Goal: Task Accomplishment & Management: Manage account settings

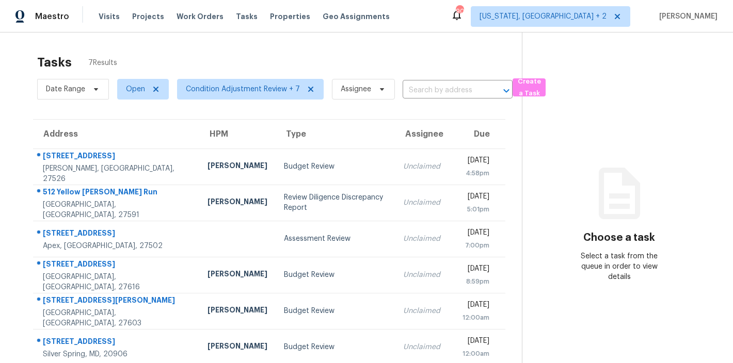
click at [231, 63] on div "Tasks 7 Results" at bounding box center [279, 62] width 485 height 27
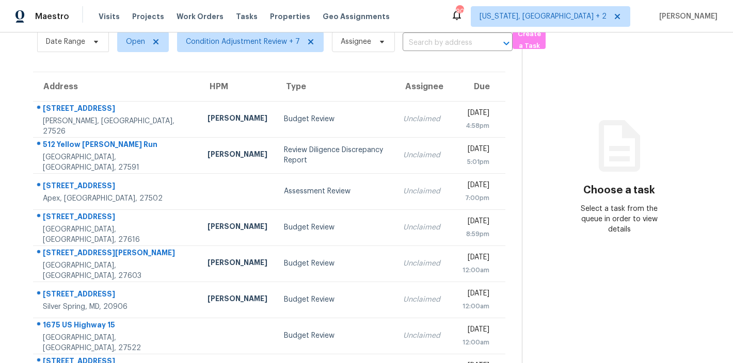
scroll to position [90, 0]
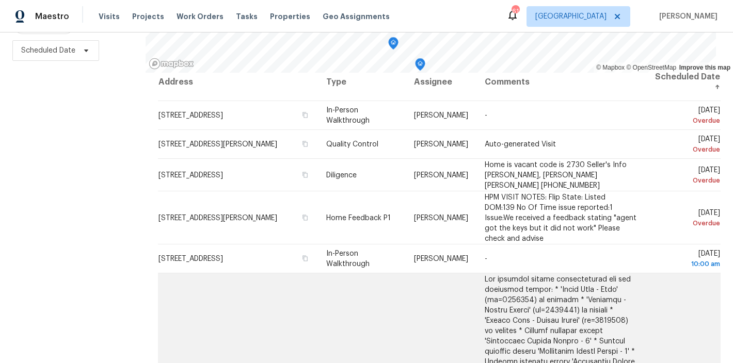
scroll to position [8, 0]
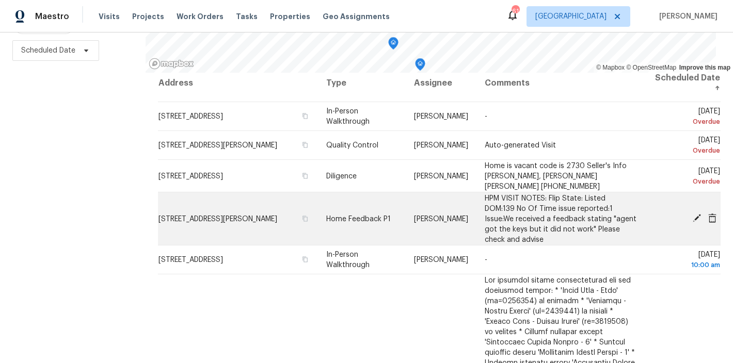
click at [693, 214] on icon at bounding box center [697, 218] width 8 height 8
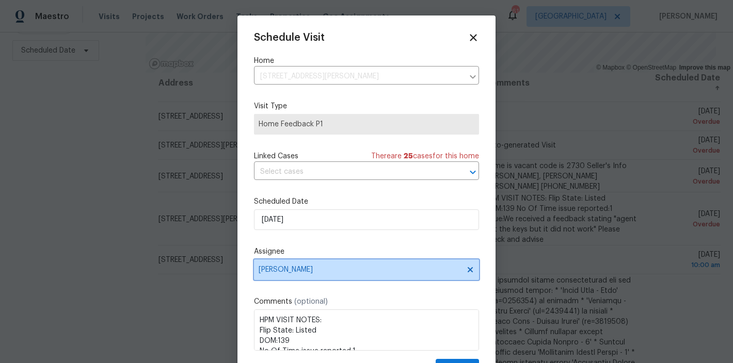
click at [297, 270] on span "[PERSON_NAME]" at bounding box center [360, 270] width 202 height 8
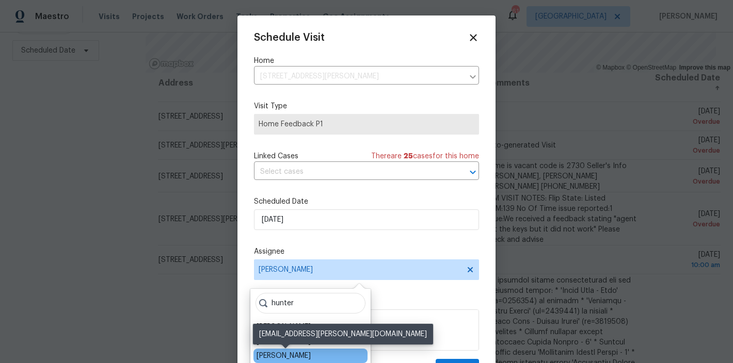
type input "hunter"
click at [301, 353] on div "Hunter Anderson" at bounding box center [284, 356] width 54 height 10
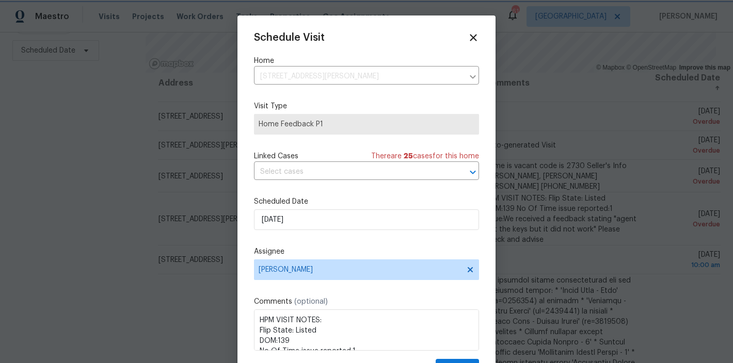
scroll to position [19, 0]
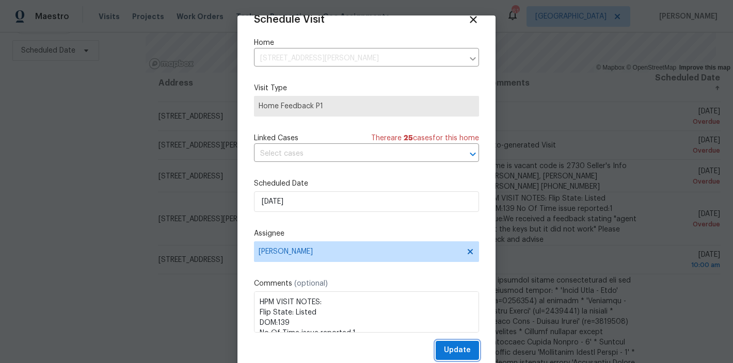
click at [452, 349] on span "Update" at bounding box center [457, 350] width 27 height 13
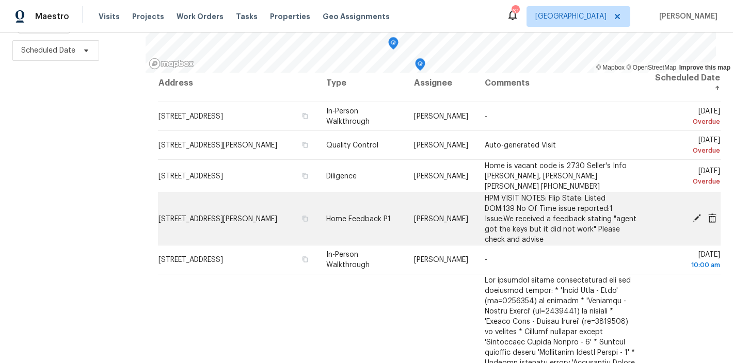
click at [692, 214] on icon at bounding box center [696, 218] width 9 height 9
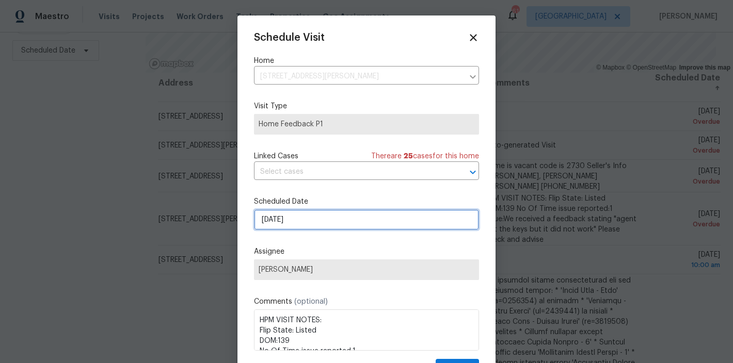
click at [297, 221] on input "[DATE]" at bounding box center [366, 220] width 225 height 21
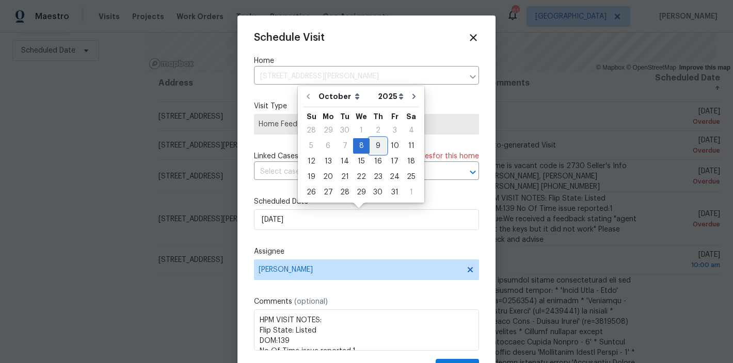
click at [374, 147] on div "9" at bounding box center [378, 146] width 17 height 14
type input "10/9/2025"
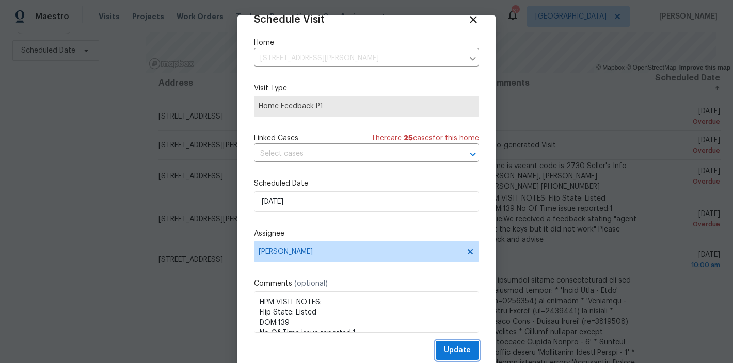
click at [461, 348] on button "Update" at bounding box center [457, 350] width 43 height 19
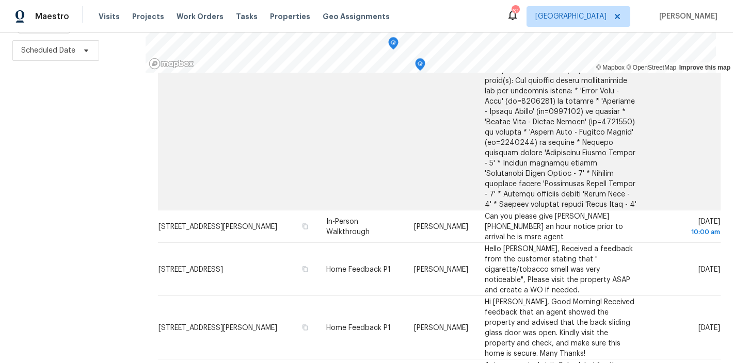
scroll to position [552, 0]
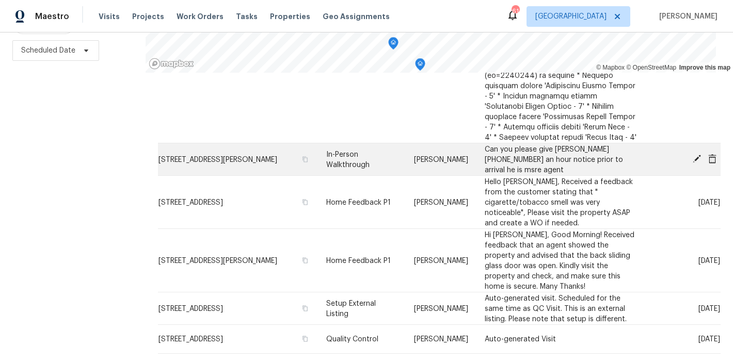
click at [693, 155] on icon at bounding box center [697, 159] width 8 height 8
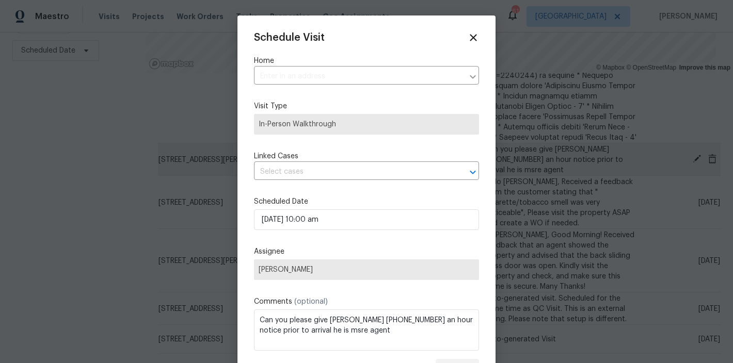
type input "915 Beddingfield Dr, Knightdale, NC 27545"
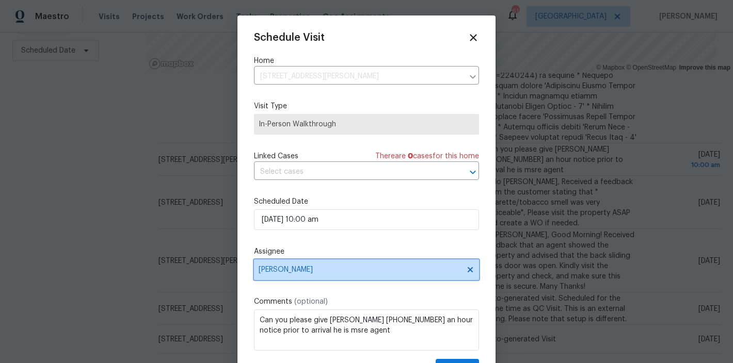
click at [307, 271] on span "Amanda Horton" at bounding box center [360, 270] width 202 height 8
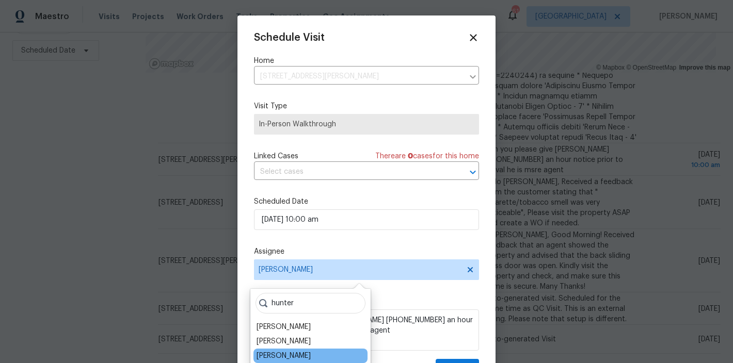
type input "hunter"
click at [315, 356] on div "Hunter Anderson" at bounding box center [310, 356] width 114 height 14
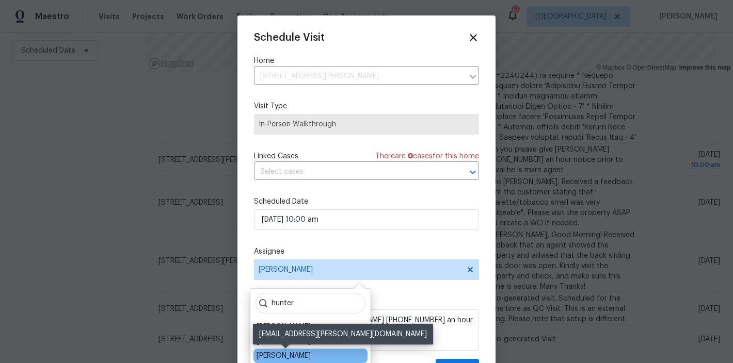
click at [275, 359] on div "Hunter Anderson" at bounding box center [284, 356] width 54 height 10
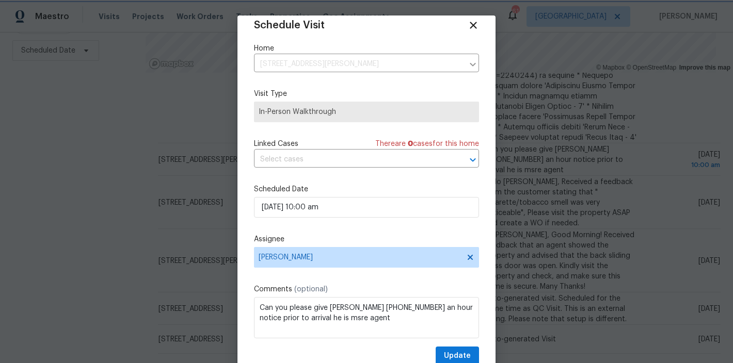
scroll to position [19, 0]
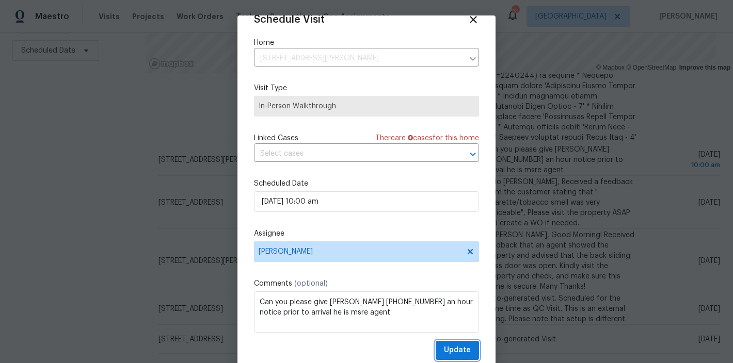
click at [450, 354] on span "Update" at bounding box center [457, 350] width 27 height 13
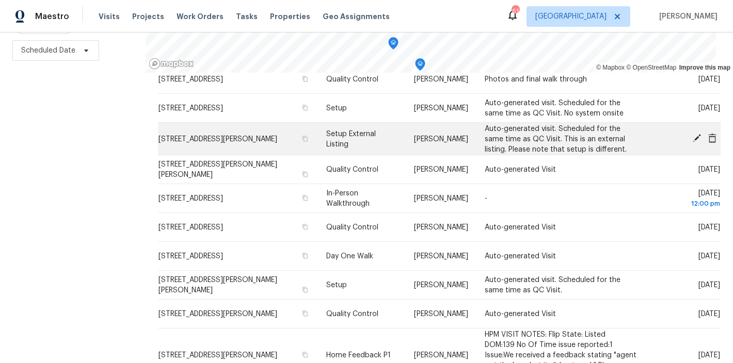
scroll to position [887, 0]
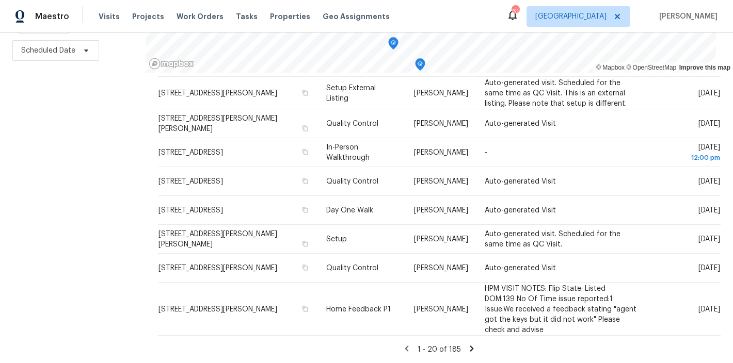
click at [467, 344] on icon at bounding box center [471, 348] width 9 height 9
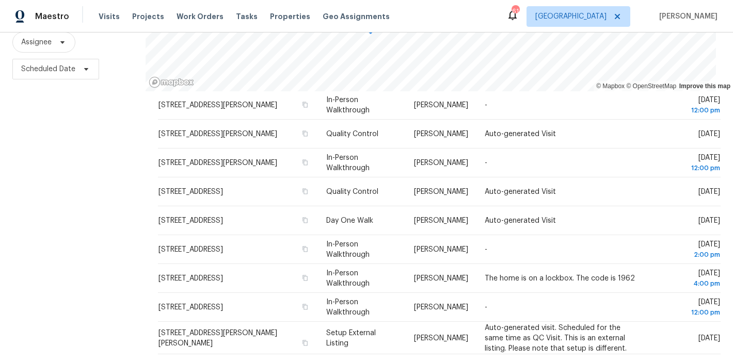
scroll to position [153, 0]
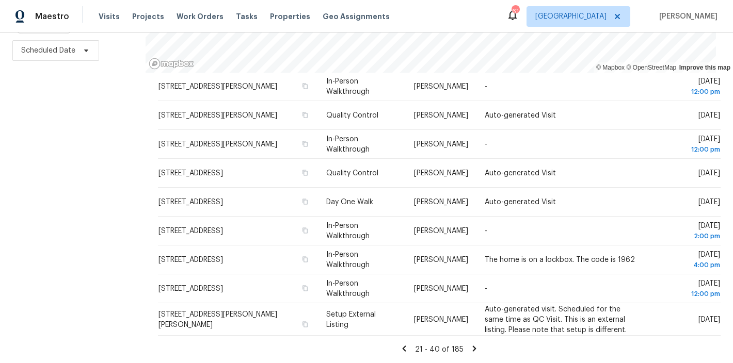
click at [470, 344] on icon at bounding box center [474, 348] width 9 height 9
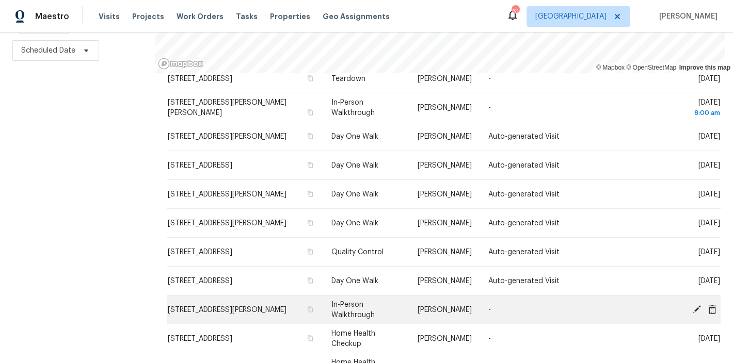
scroll to position [353, 0]
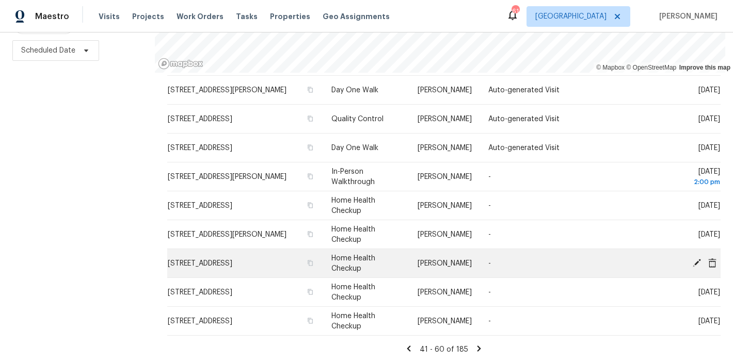
click at [693, 259] on icon at bounding box center [697, 263] width 8 height 8
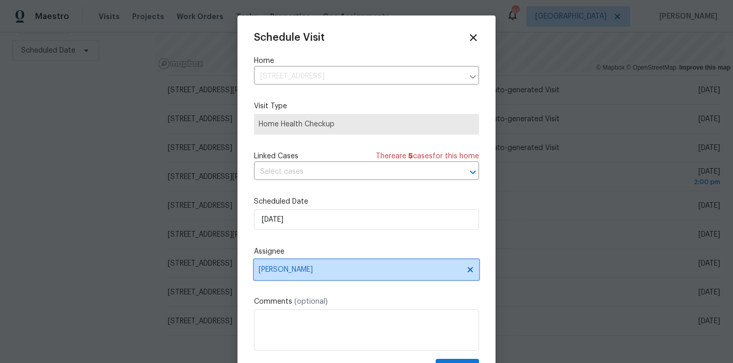
click at [301, 270] on span "Amanda Horton" at bounding box center [360, 270] width 202 height 8
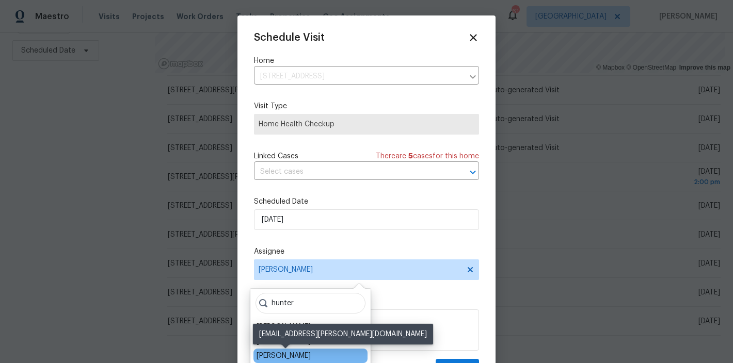
type input "hunter"
click at [311, 357] on div "Hunter Anderson" at bounding box center [284, 356] width 54 height 10
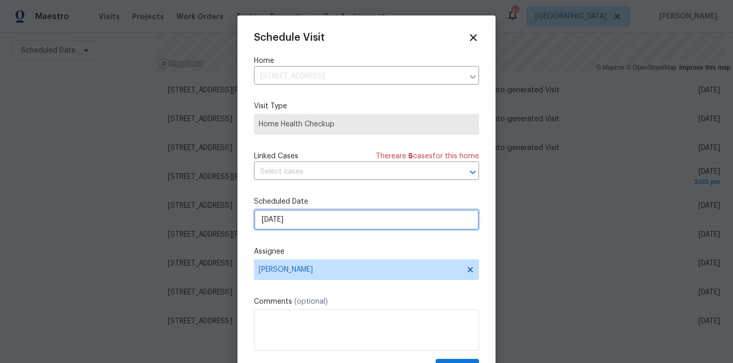
click at [289, 220] on input "10/13/2025" at bounding box center [366, 220] width 225 height 21
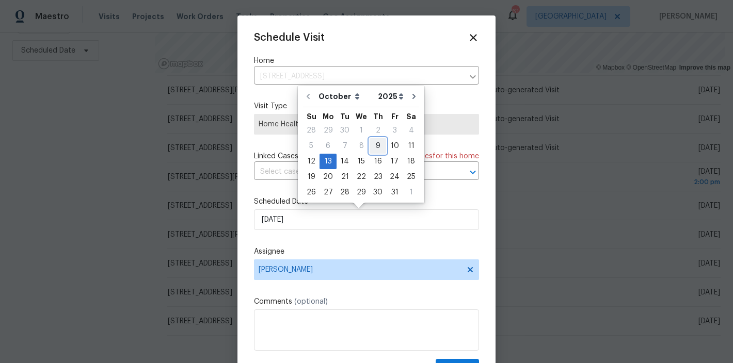
click at [375, 145] on div "9" at bounding box center [378, 146] width 17 height 14
type input "10/9/2025"
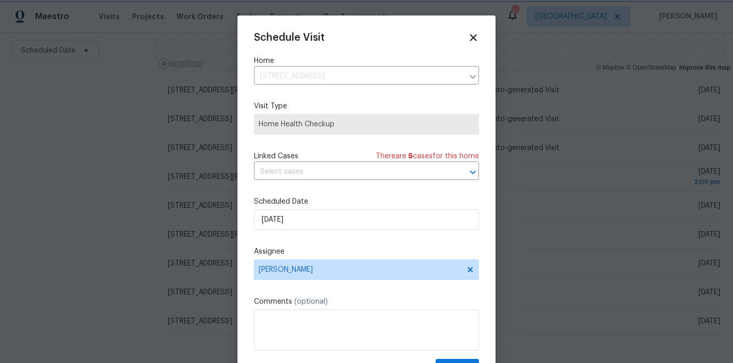
scroll to position [19, 0]
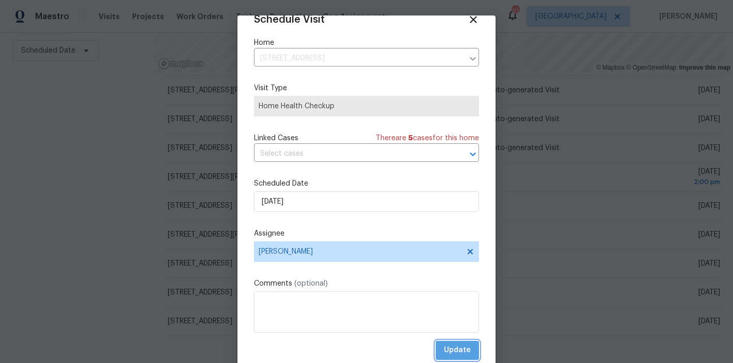
click at [455, 355] on span "Update" at bounding box center [457, 350] width 27 height 13
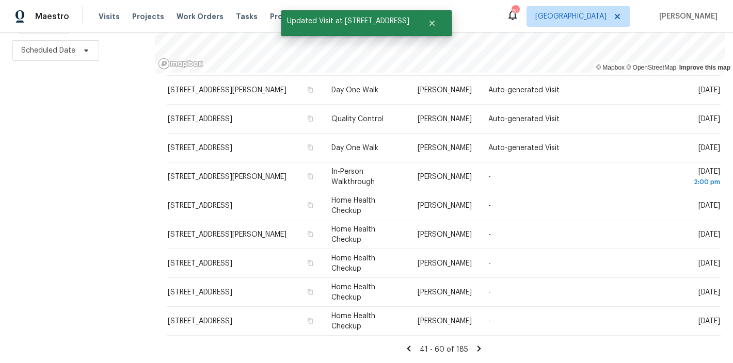
click at [477, 346] on icon at bounding box center [479, 349] width 4 height 6
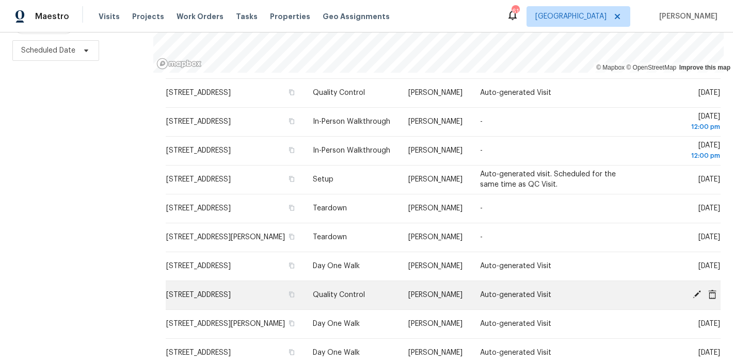
scroll to position [353, 0]
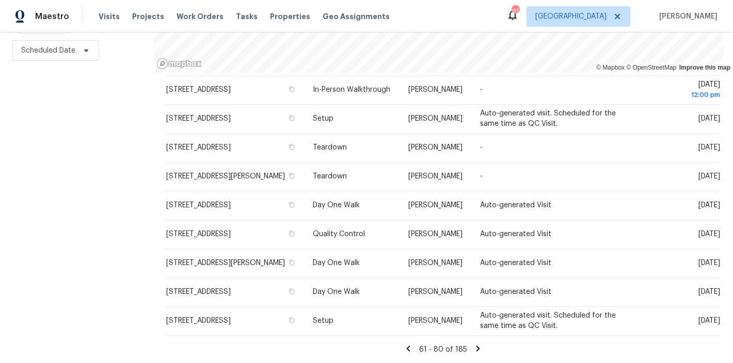
click at [404, 344] on icon at bounding box center [408, 348] width 9 height 9
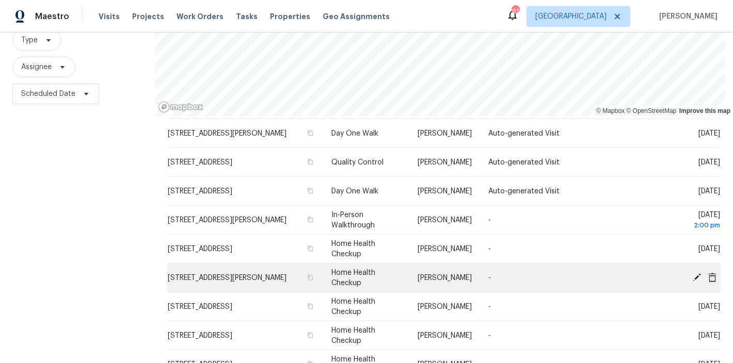
scroll to position [153, 0]
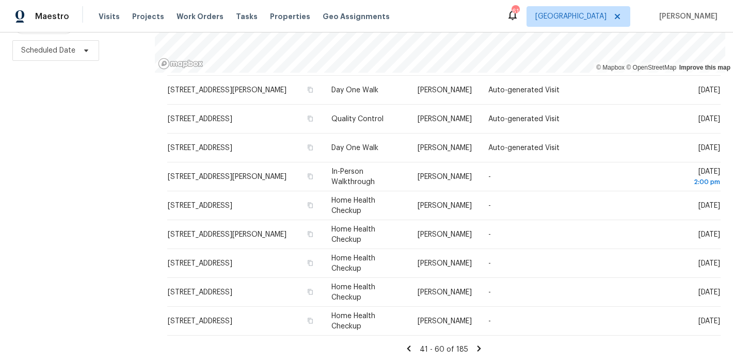
click at [407, 346] on icon at bounding box center [409, 349] width 4 height 6
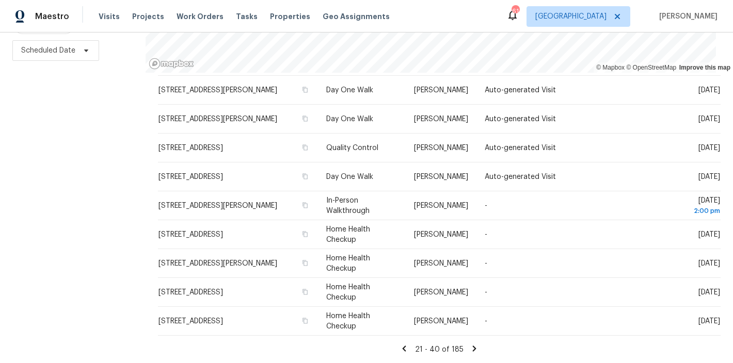
click at [403, 346] on icon at bounding box center [405, 349] width 4 height 6
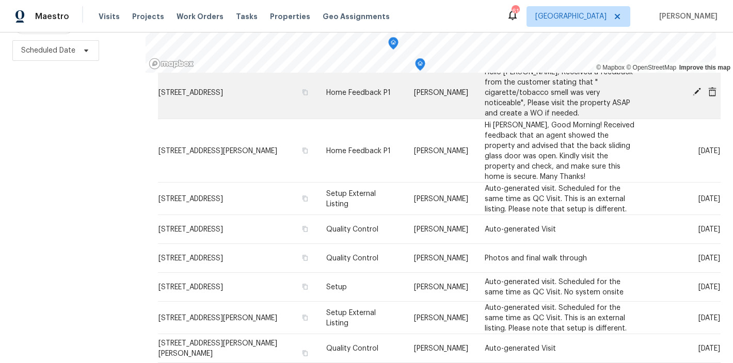
scroll to position [668, 0]
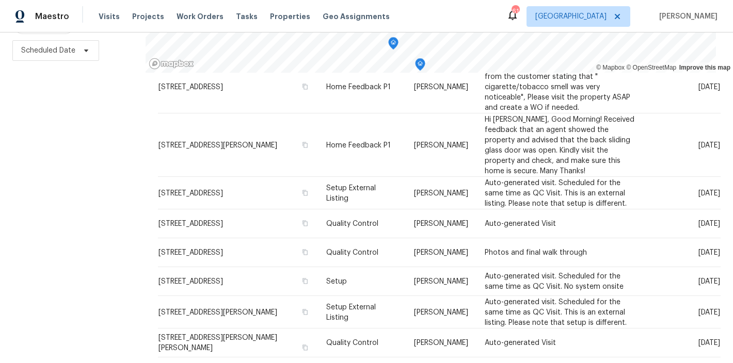
click at [96, 246] on div "Filters Reset ​ Type Assignee Scheduled Date" at bounding box center [73, 140] width 146 height 445
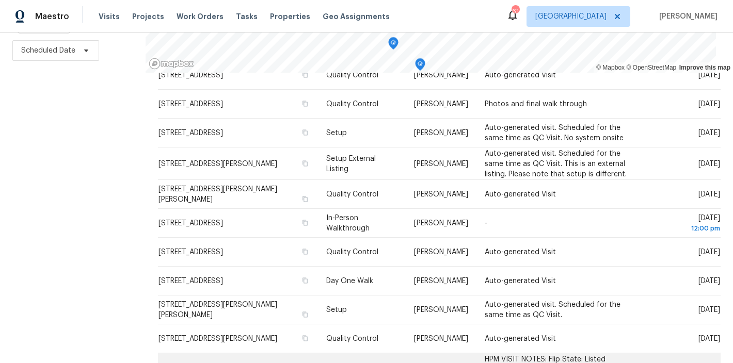
scroll to position [815, 0]
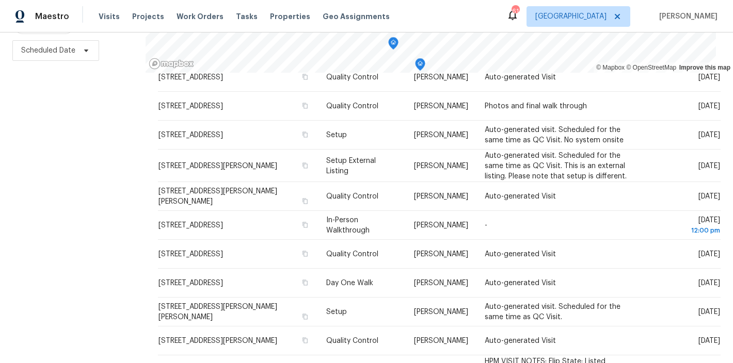
click at [61, 129] on div "Filters Reset ​ Type Assignee Scheduled Date" at bounding box center [73, 140] width 146 height 445
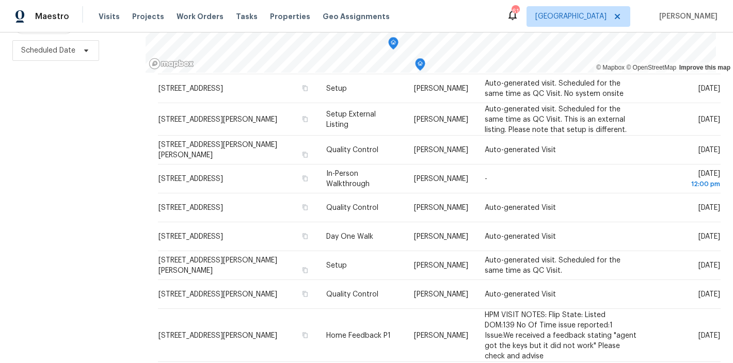
scroll to position [887, 0]
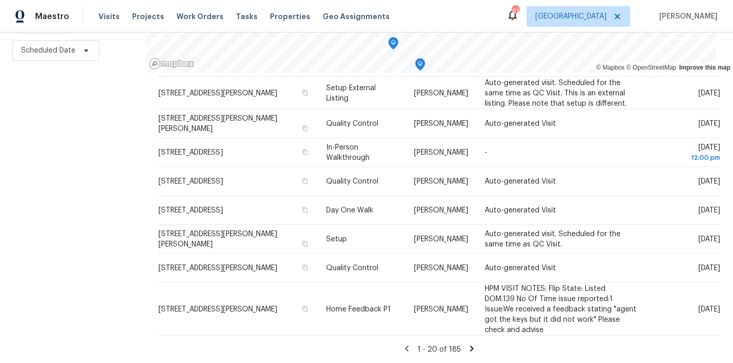
click at [470, 346] on icon at bounding box center [472, 349] width 4 height 6
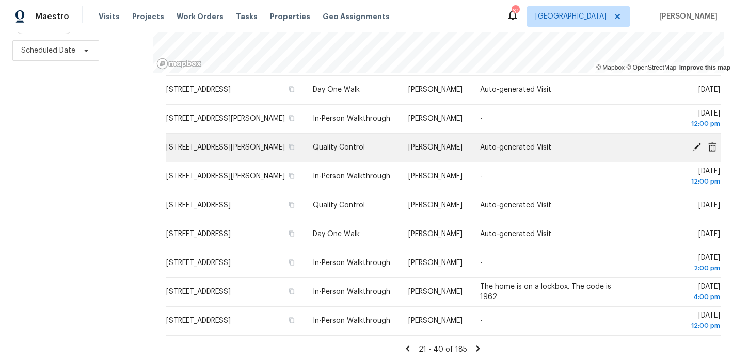
scroll to position [153, 0]
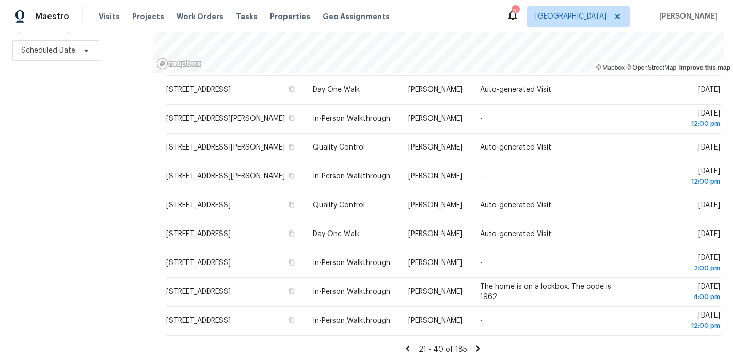
click at [473, 344] on icon at bounding box center [477, 348] width 9 height 9
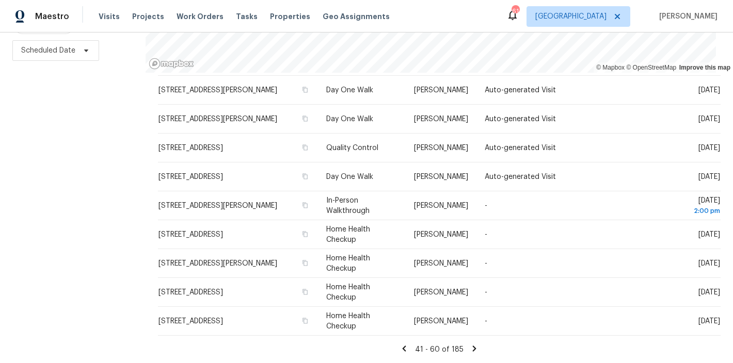
click at [473, 346] on icon at bounding box center [475, 349] width 4 height 6
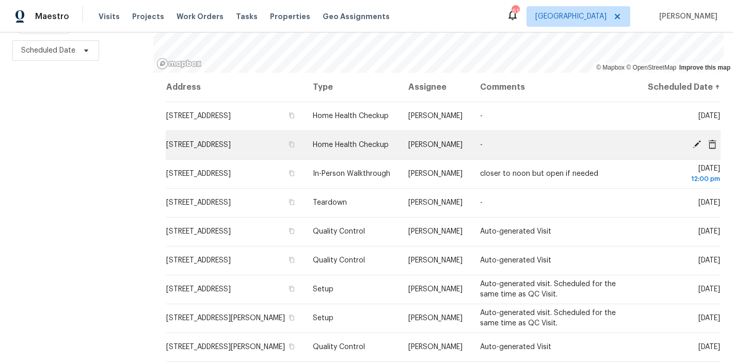
click at [693, 144] on icon at bounding box center [697, 144] width 8 height 8
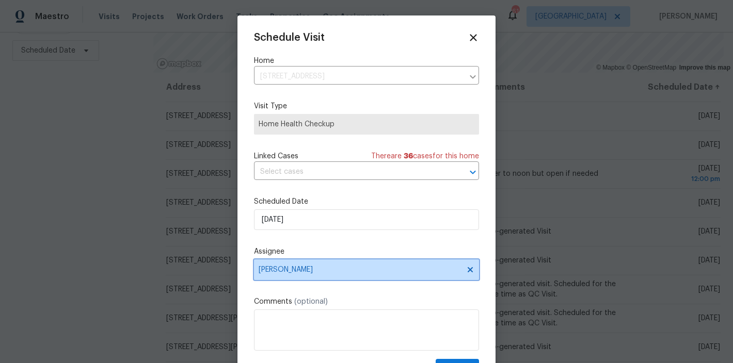
click at [290, 269] on span "Joseph White" at bounding box center [360, 270] width 202 height 8
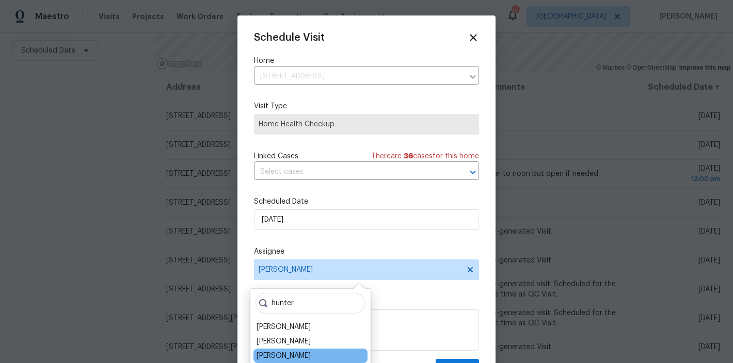
type input "hunter"
click at [314, 356] on div "Hunter Anderson" at bounding box center [310, 356] width 114 height 14
click at [296, 354] on div "Hunter Anderson" at bounding box center [284, 356] width 54 height 10
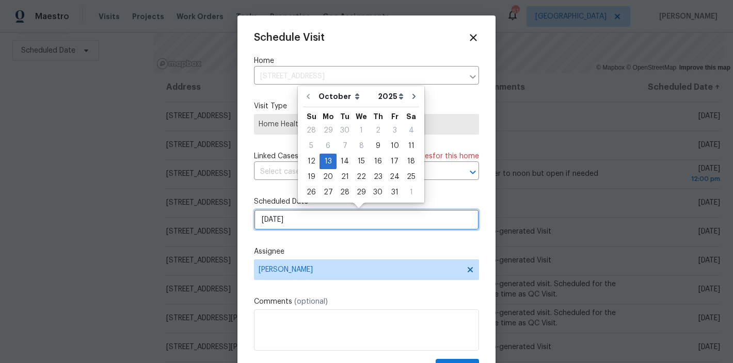
click at [308, 221] on input "10/13/2025" at bounding box center [366, 220] width 225 height 21
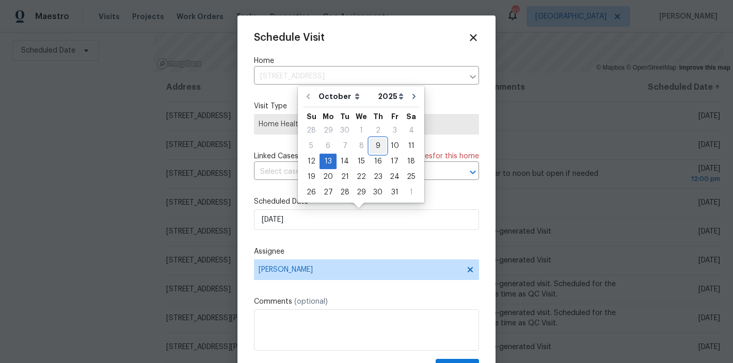
click at [377, 147] on div "9" at bounding box center [378, 146] width 17 height 14
type input "10/9/2025"
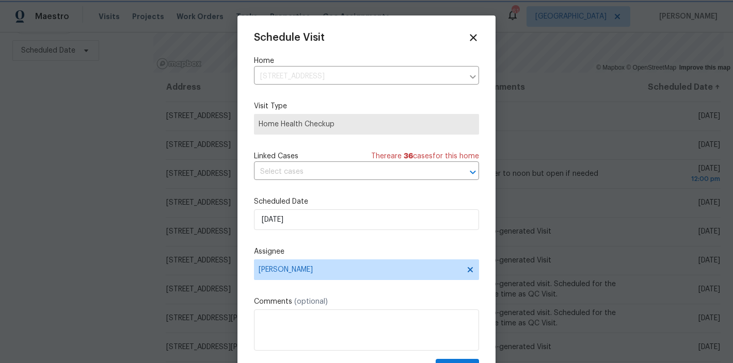
scroll to position [19, 0]
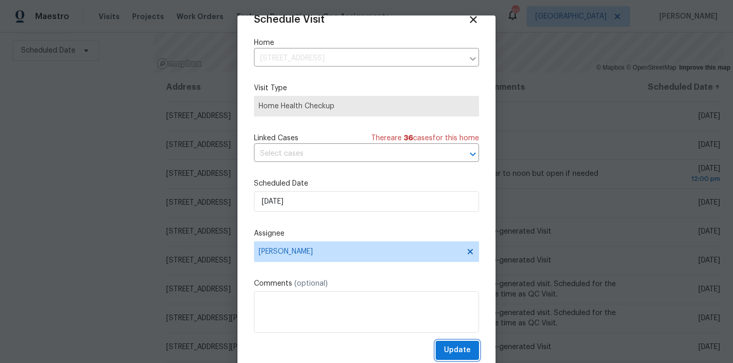
click at [460, 355] on button "Update" at bounding box center [457, 350] width 43 height 19
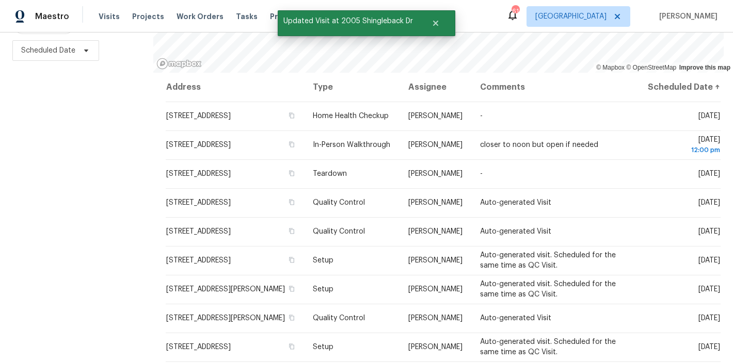
click at [102, 278] on div "Filters Reset ​ Type Assignee Scheduled Date" at bounding box center [76, 140] width 153 height 445
click at [439, 21] on button "Close" at bounding box center [436, 23] width 34 height 21
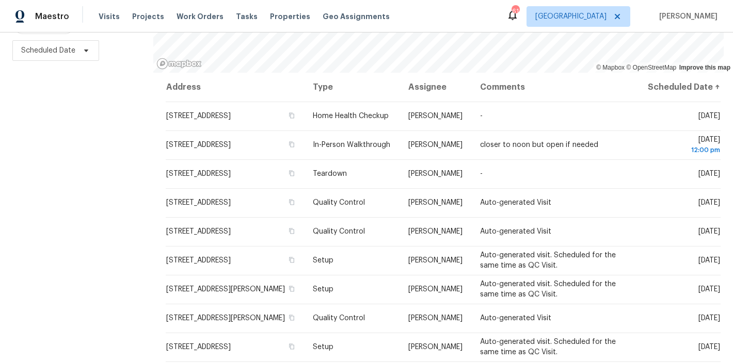
click at [491, 18] on div "Maestro Visits Projects Work Orders Tasks Properties Geo Assignments 61 Raleigh…" at bounding box center [366, 16] width 733 height 33
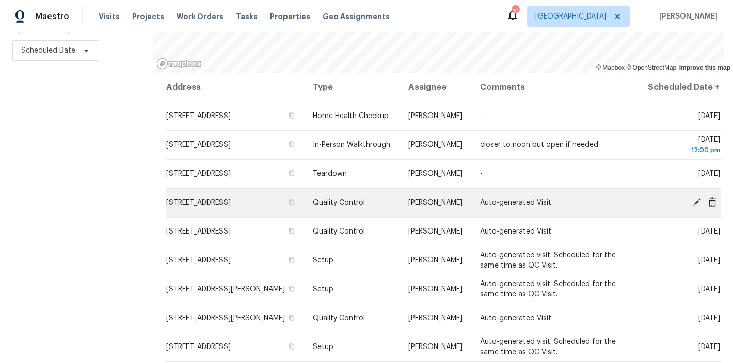
scroll to position [353, 0]
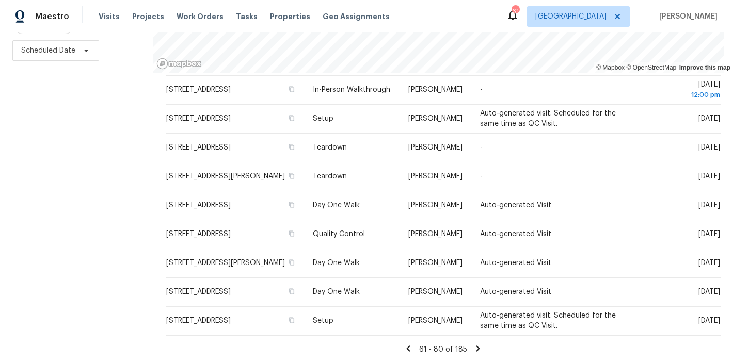
click at [404, 344] on icon at bounding box center [408, 348] width 9 height 9
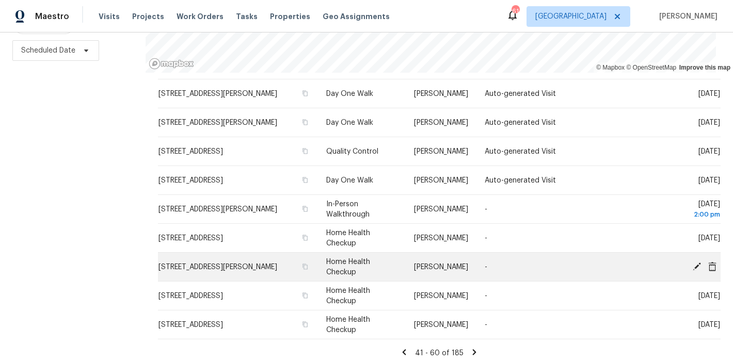
scroll to position [356, 0]
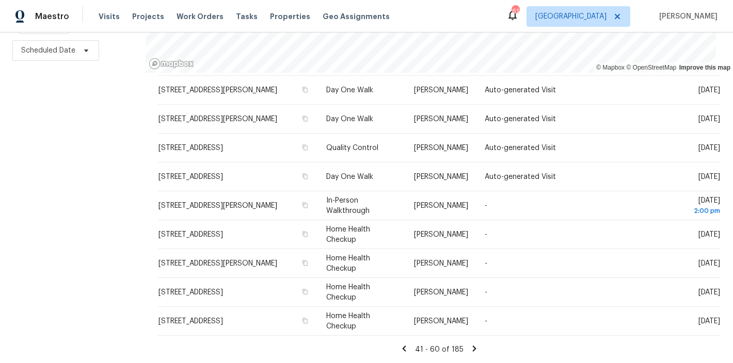
click at [394, 336] on div "Address Type Assignee Comments Scheduled Date ↑ 107 Marsh Creek Dr, Garner, NC …" at bounding box center [439, 36] width 563 height 639
click at [403, 346] on icon at bounding box center [405, 349] width 4 height 6
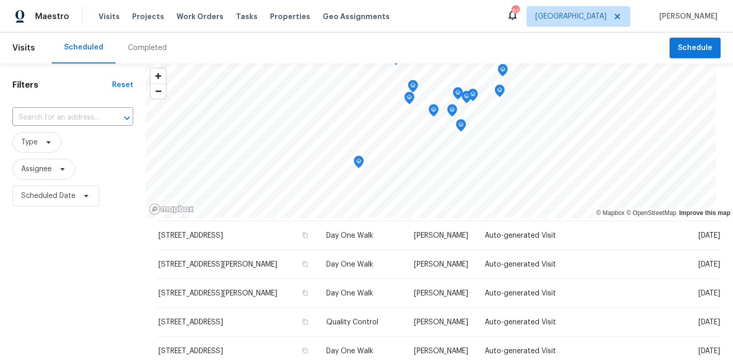
scroll to position [153, 0]
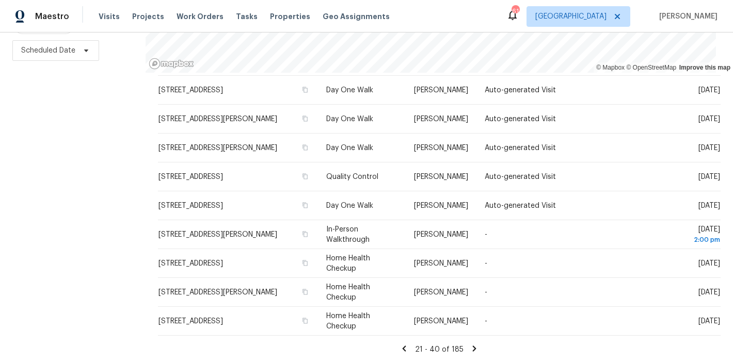
click at [403, 346] on icon at bounding box center [405, 349] width 4 height 6
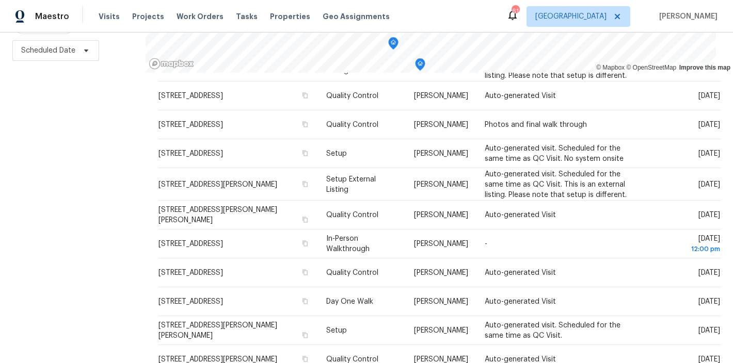
scroll to position [887, 0]
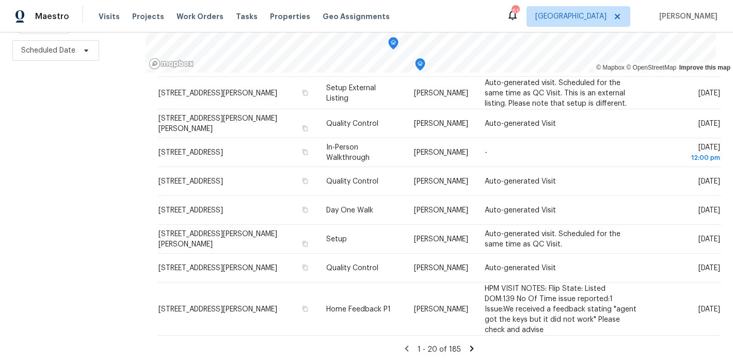
click at [470, 346] on icon at bounding box center [472, 349] width 4 height 6
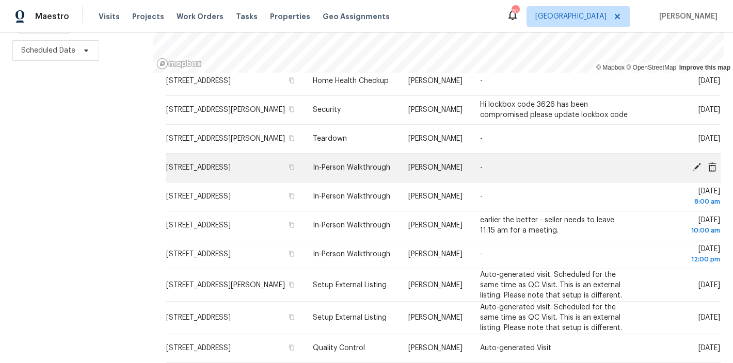
scroll to position [92, 0]
click at [693, 166] on icon at bounding box center [697, 168] width 8 height 8
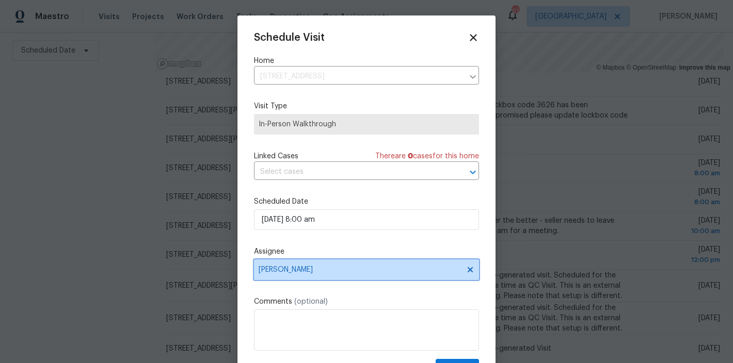
click at [301, 270] on span "Wayne Putnam" at bounding box center [360, 270] width 202 height 8
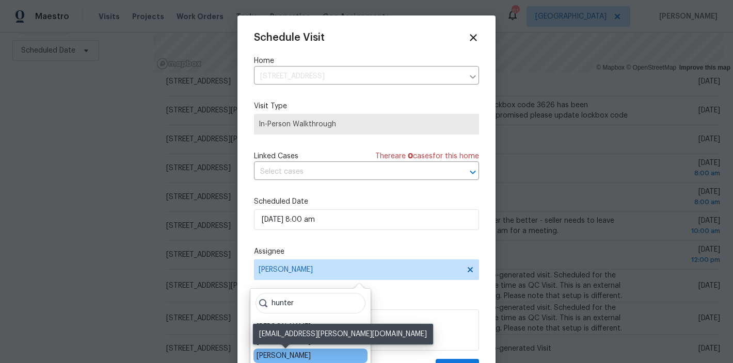
type input "hunter"
click at [301, 355] on div "Hunter Anderson" at bounding box center [284, 356] width 54 height 10
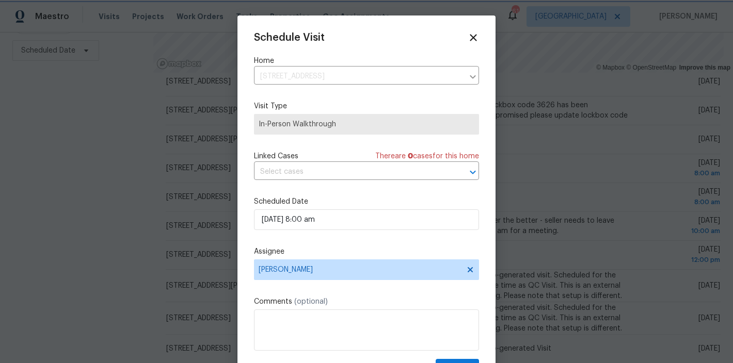
scroll to position [19, 0]
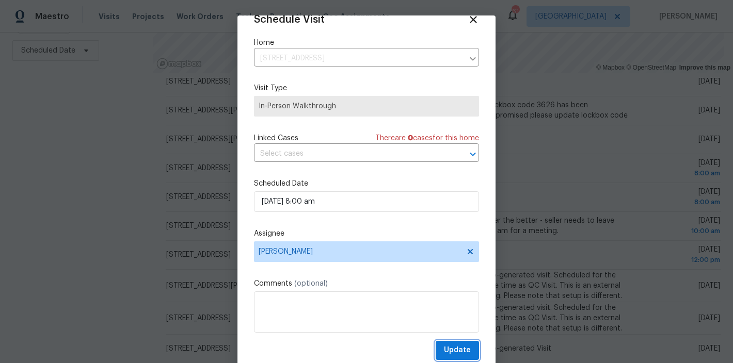
click at [448, 350] on span "Update" at bounding box center [457, 350] width 27 height 13
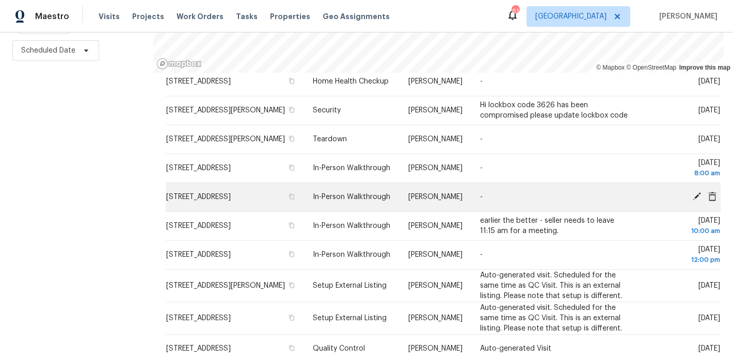
click at [692, 195] on icon at bounding box center [696, 196] width 9 height 9
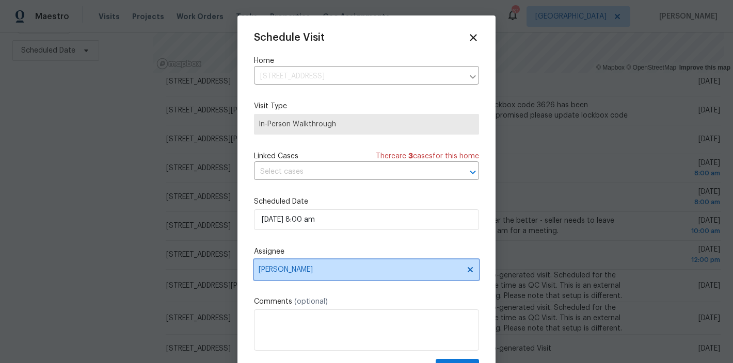
click at [316, 272] on span "Joseph White" at bounding box center [360, 270] width 202 height 8
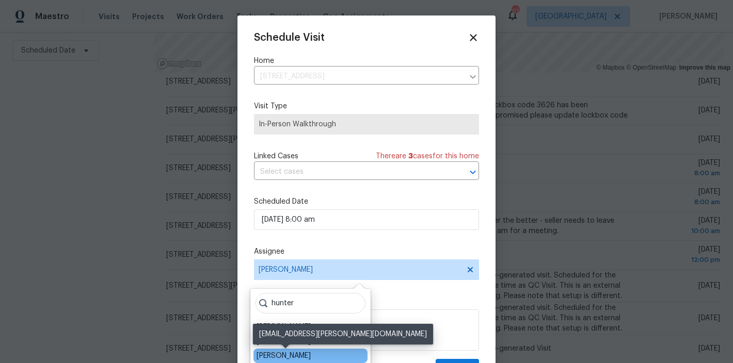
type input "hunter"
click at [306, 356] on div "Hunter Anderson" at bounding box center [284, 356] width 54 height 10
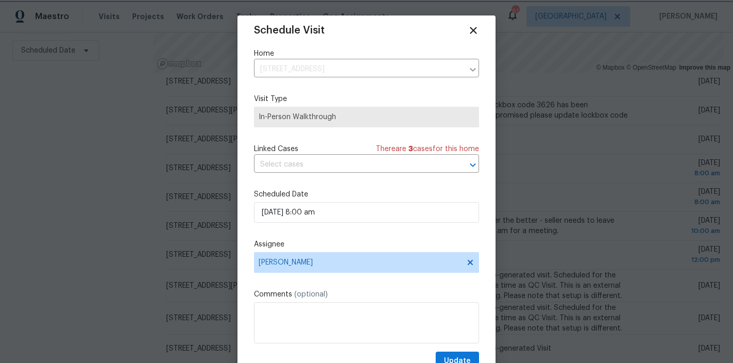
scroll to position [17, 0]
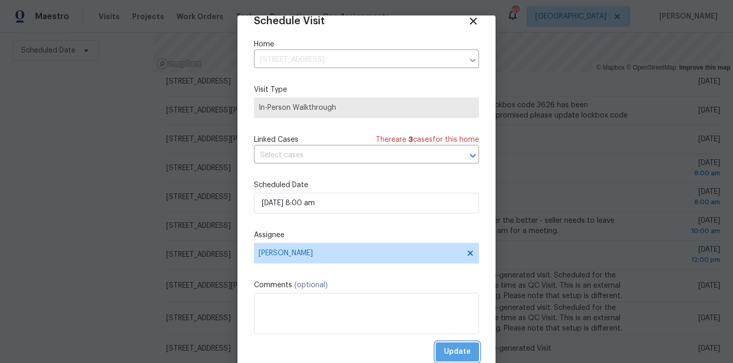
click at [456, 354] on span "Update" at bounding box center [457, 352] width 27 height 13
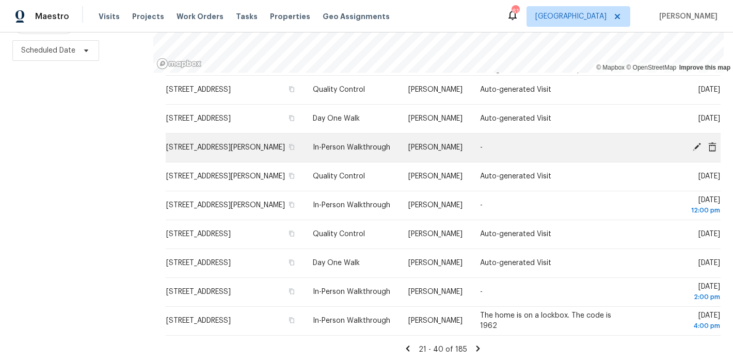
scroll to position [360, 0]
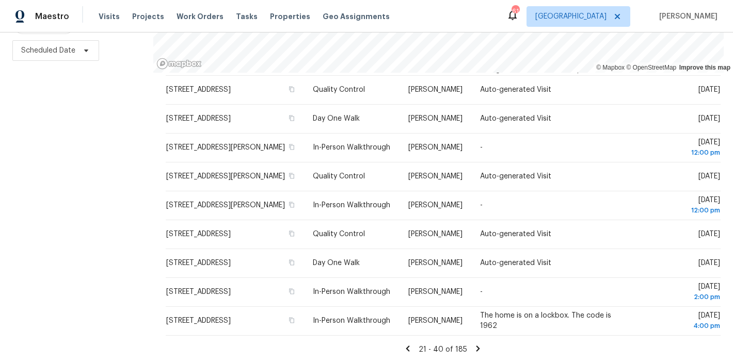
click at [87, 280] on div "Filters Reset ​ Type Assignee Scheduled Date" at bounding box center [76, 140] width 153 height 445
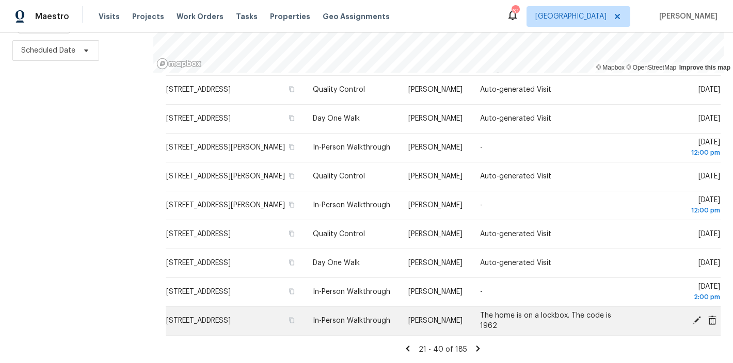
click at [693, 316] on icon at bounding box center [697, 320] width 8 height 8
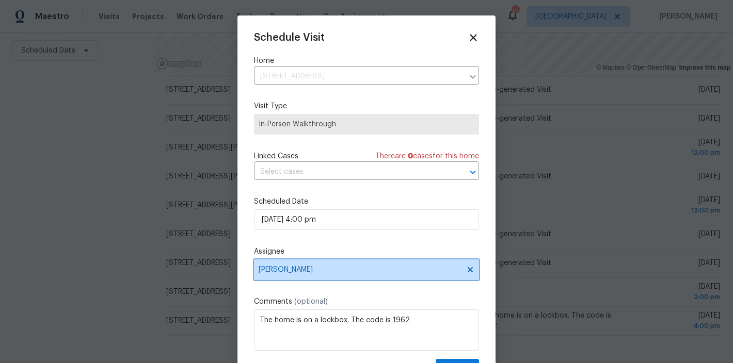
click at [310, 267] on span "Wayne Putnam" at bounding box center [360, 270] width 202 height 8
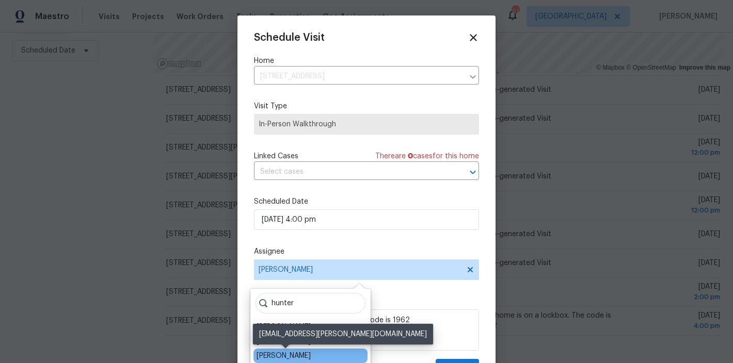
type input "hunter"
click at [308, 358] on div "Hunter Anderson" at bounding box center [284, 356] width 54 height 10
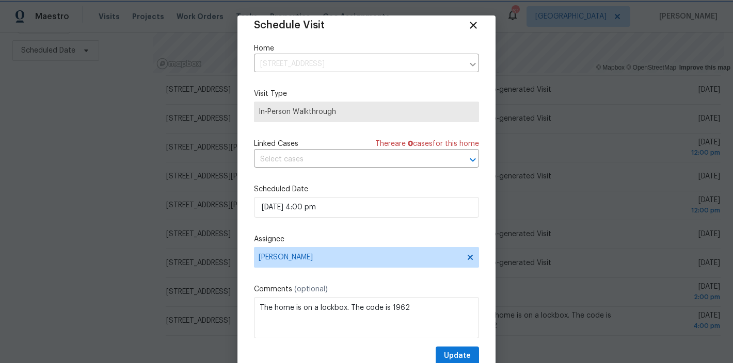
scroll to position [19, 0]
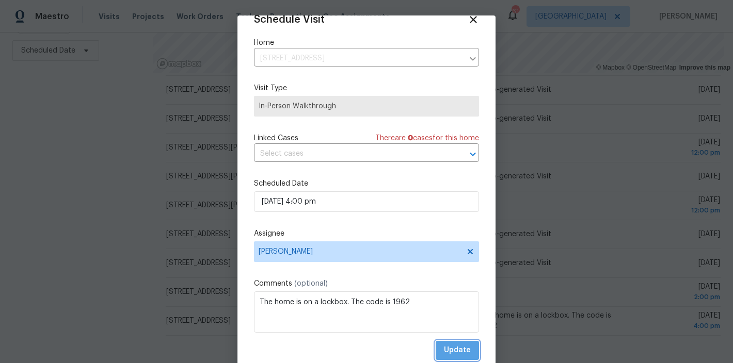
click at [452, 349] on span "Update" at bounding box center [457, 350] width 27 height 13
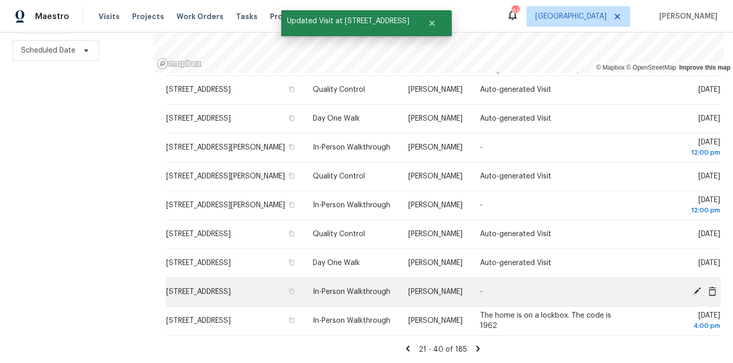
click at [693, 288] on icon at bounding box center [697, 292] width 8 height 8
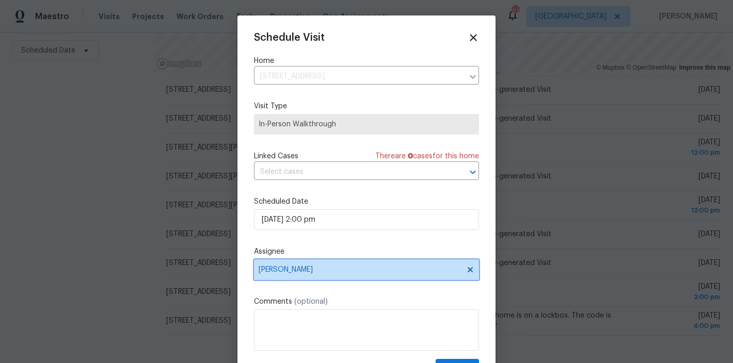
click at [303, 270] on span "Wayne Putnam" at bounding box center [360, 270] width 202 height 8
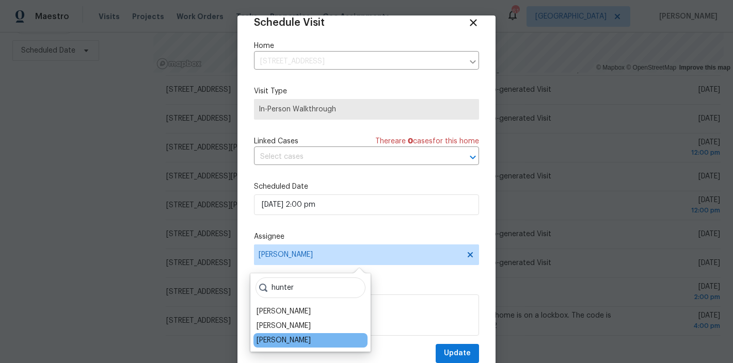
scroll to position [15, 0]
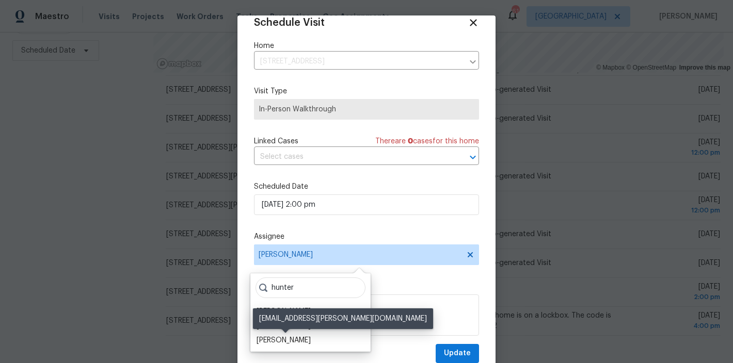
type input "hunter"
click at [306, 343] on div "Hunter Anderson" at bounding box center [284, 341] width 54 height 10
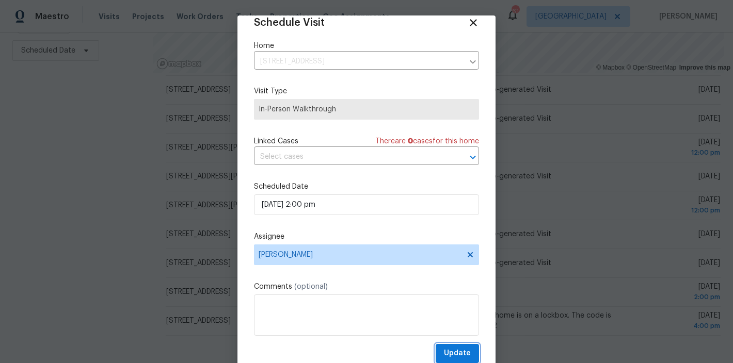
click at [449, 349] on span "Update" at bounding box center [457, 353] width 27 height 13
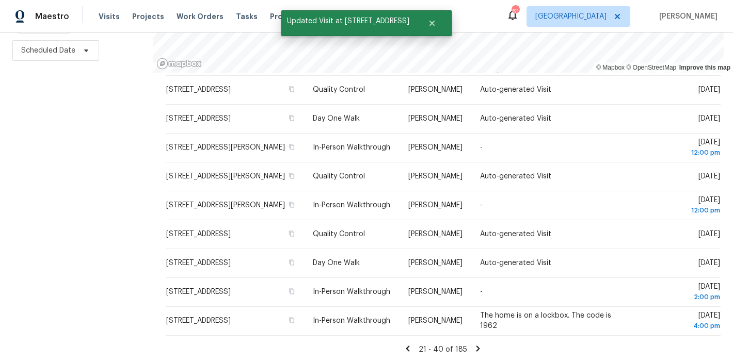
click at [476, 346] on icon at bounding box center [478, 349] width 4 height 6
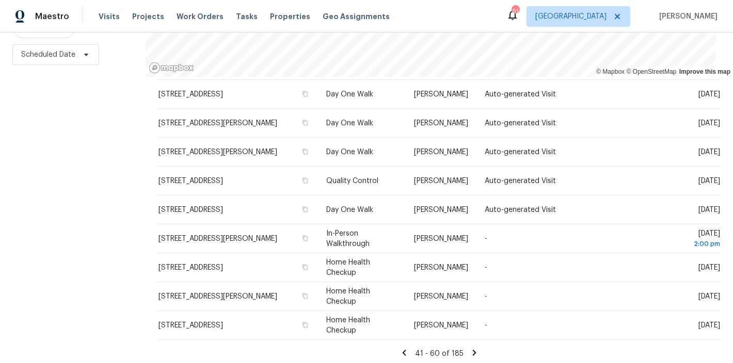
scroll to position [153, 0]
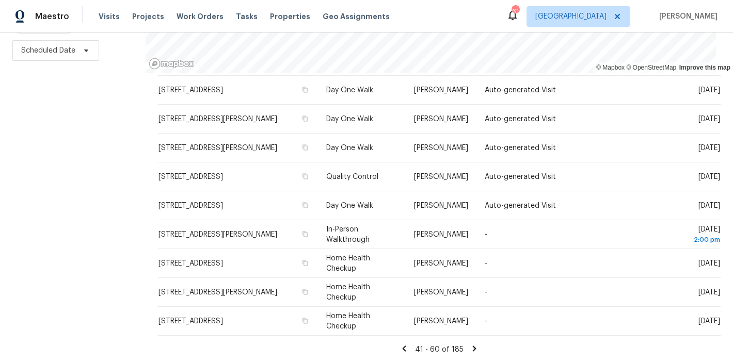
click at [400, 344] on icon at bounding box center [404, 348] width 9 height 9
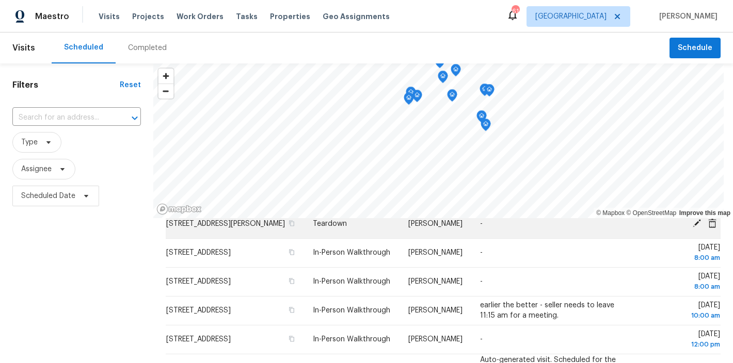
scroll to position [168, 0]
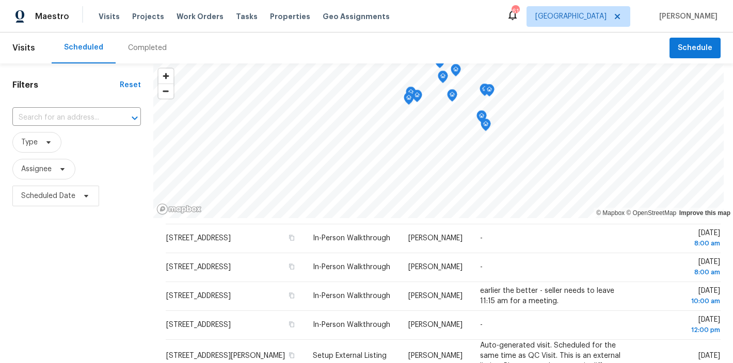
click at [111, 234] on div "Filters Reset ​ Type Assignee Scheduled Date" at bounding box center [76, 285] width 153 height 445
click at [91, 264] on div "Filters Reset ​ Type Assignee Scheduled Date" at bounding box center [76, 285] width 153 height 445
click at [57, 200] on span "Scheduled Date" at bounding box center [48, 196] width 54 height 10
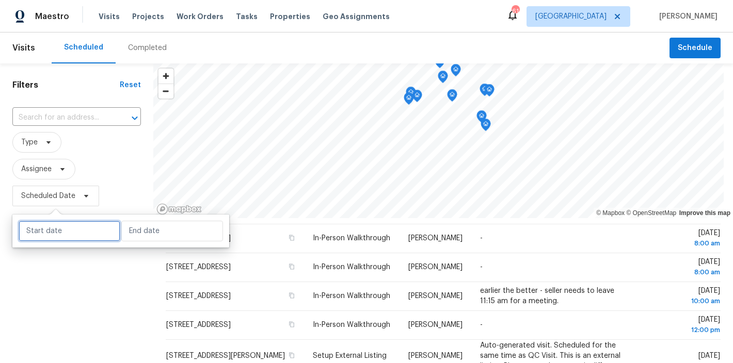
click at [75, 232] on input "text" at bounding box center [70, 231] width 102 height 21
select select "9"
select select "2025"
select select "10"
select select "2025"
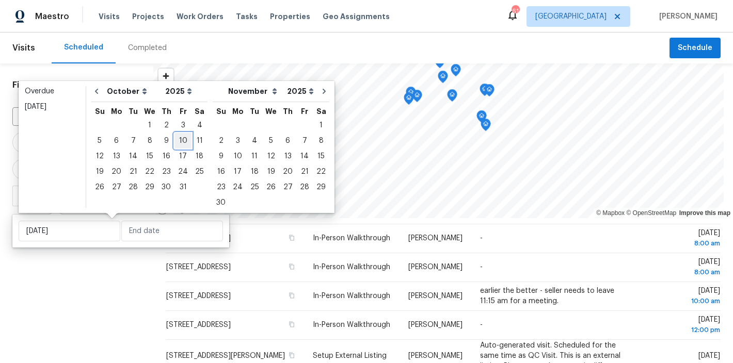
click at [178, 139] on div "10" at bounding box center [182, 141] width 17 height 14
type input "Fri, Oct 10"
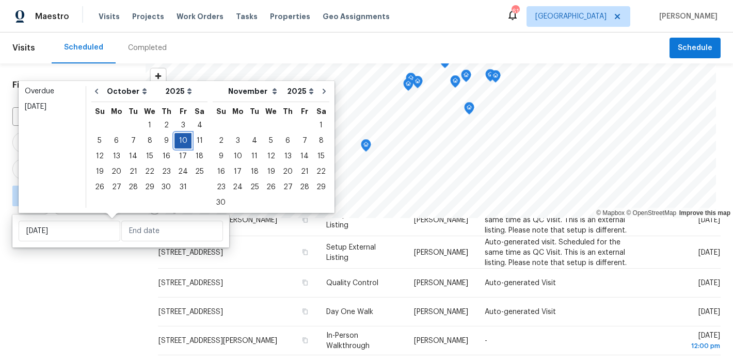
click at [180, 141] on div "10" at bounding box center [182, 141] width 17 height 14
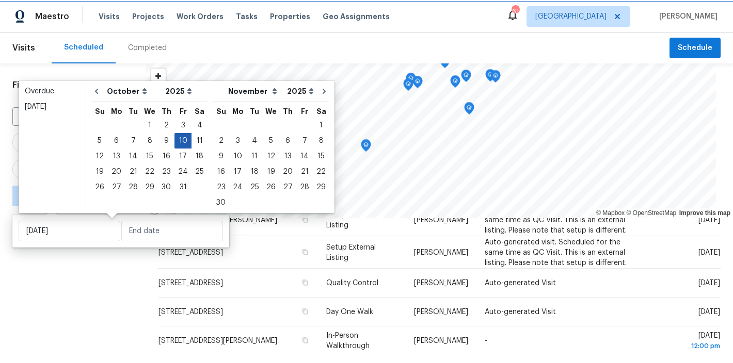
type input "Fri, Oct 10"
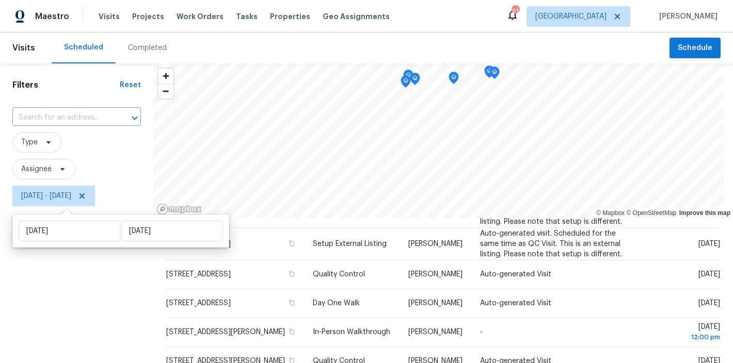
click at [92, 295] on div "Filters Reset ​ Type Assignee Fri, Oct 10 - Fri, Oct 10" at bounding box center [76, 285] width 153 height 445
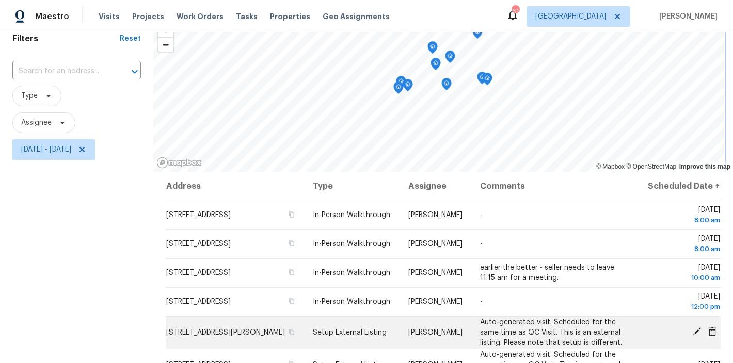
scroll to position [38, 0]
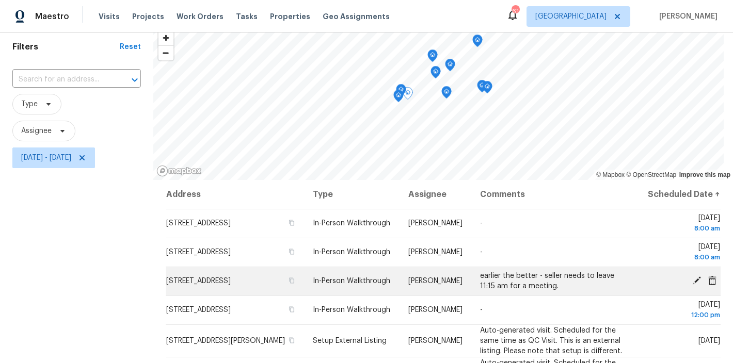
click at [692, 285] on icon at bounding box center [696, 280] width 9 height 9
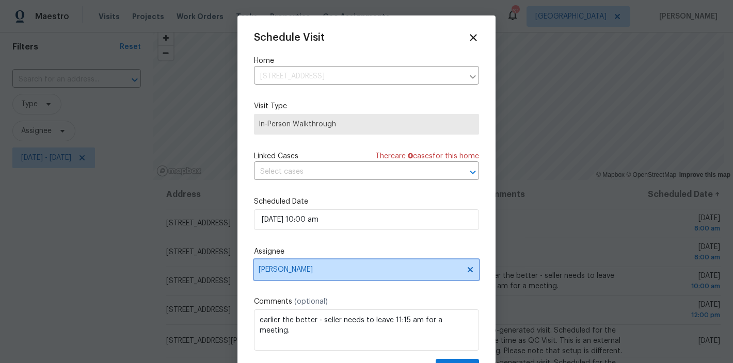
click at [298, 270] on span "Wayne Putnam" at bounding box center [360, 270] width 202 height 8
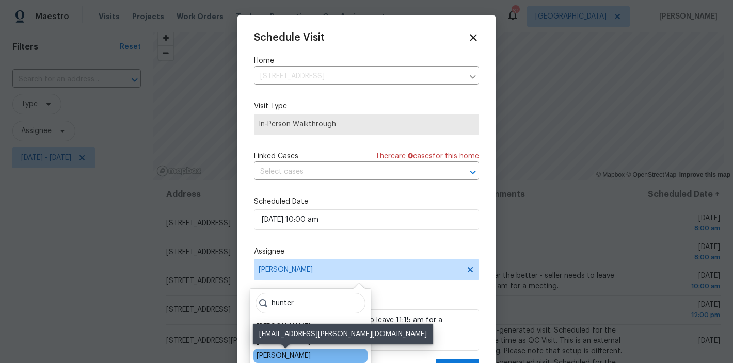
type input "hunter"
click at [298, 355] on div "Hunter Anderson" at bounding box center [284, 356] width 54 height 10
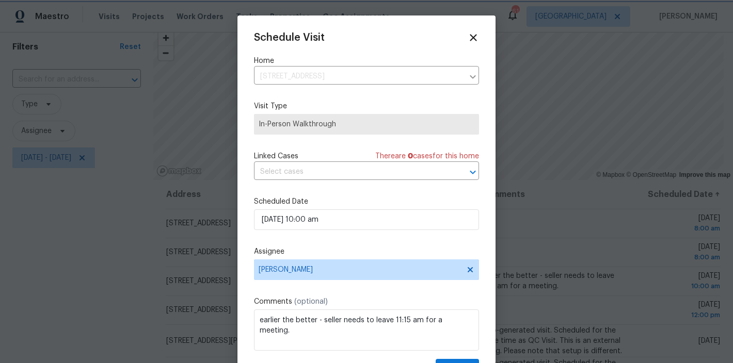
scroll to position [19, 0]
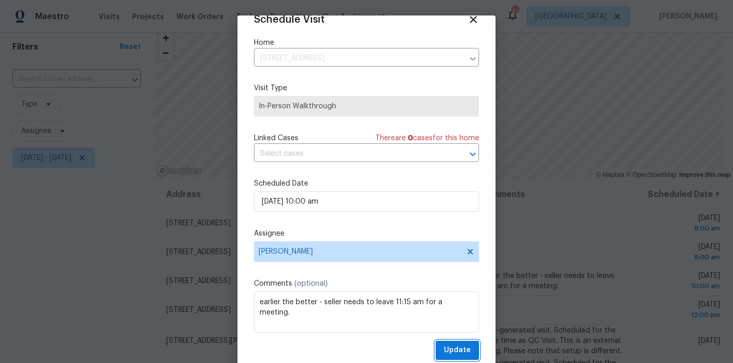
click at [450, 348] on span "Update" at bounding box center [457, 350] width 27 height 13
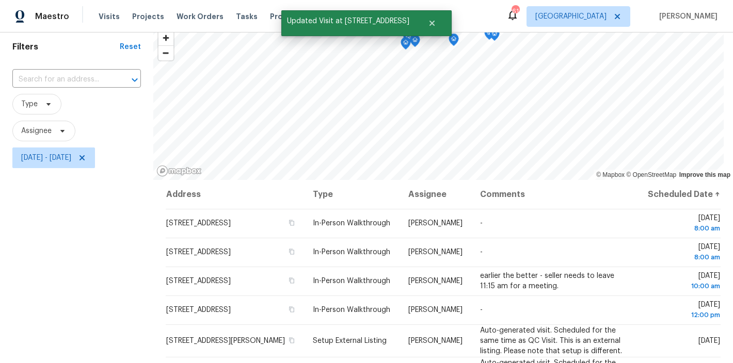
click at [91, 290] on div "Filters Reset ​ Type Assignee Fri, Oct 10 - Fri, Oct 10" at bounding box center [76, 247] width 153 height 445
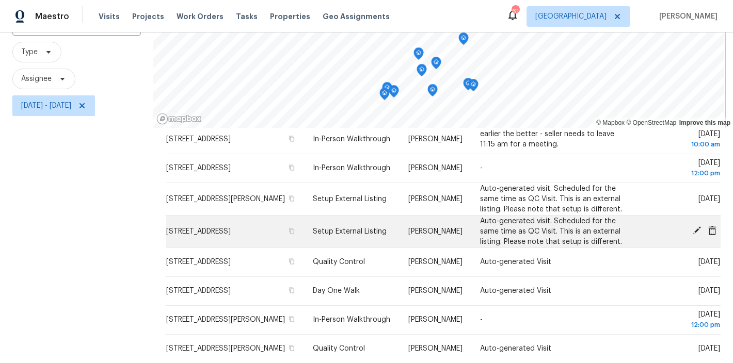
scroll to position [36, 0]
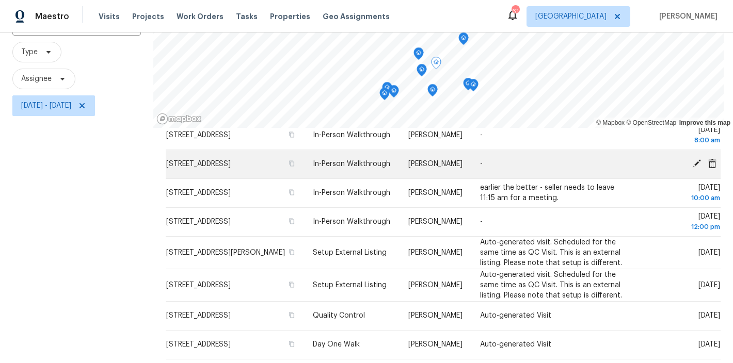
click at [693, 168] on icon at bounding box center [697, 164] width 8 height 8
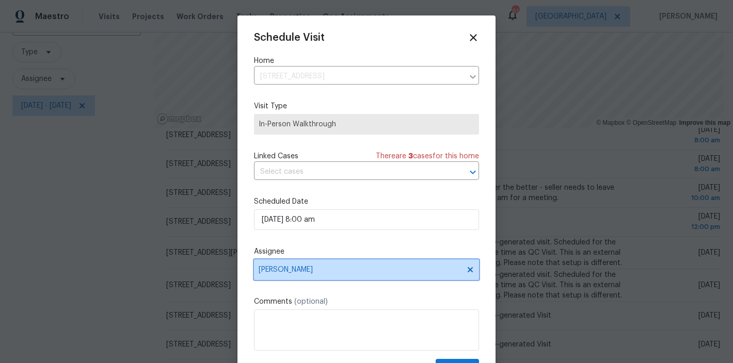
click at [316, 268] on span "Hunter Anderson" at bounding box center [360, 270] width 202 height 8
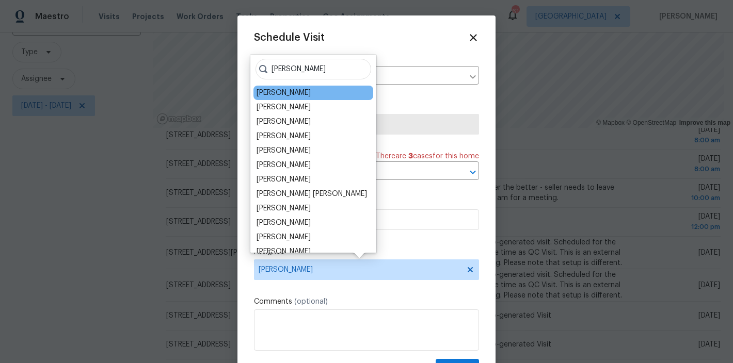
type input "jose"
click at [292, 97] on div "Joseph White" at bounding box center [284, 93] width 54 height 10
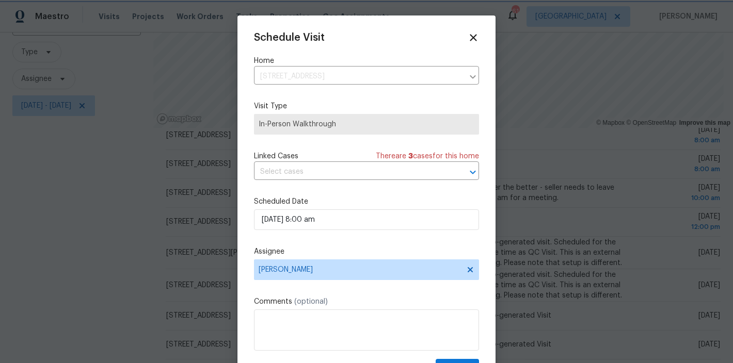
scroll to position [19, 0]
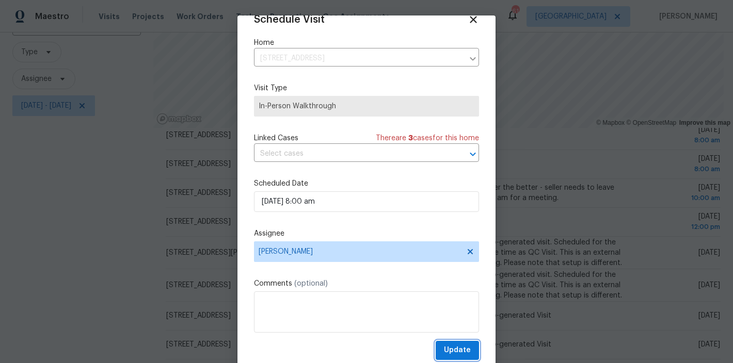
click at [459, 350] on button "Update" at bounding box center [457, 350] width 43 height 19
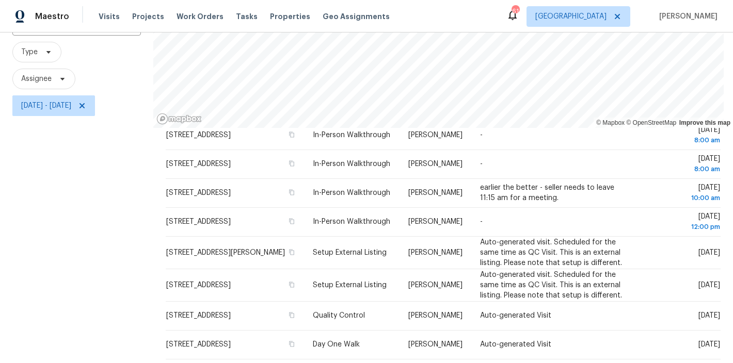
click at [105, 274] on div "Filters Reset ​ Type Assignee Fri, Oct 10 - Fri, Oct 10" at bounding box center [76, 195] width 153 height 445
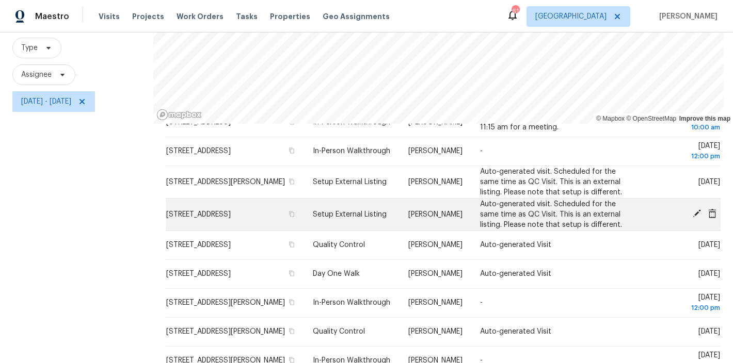
scroll to position [104, 0]
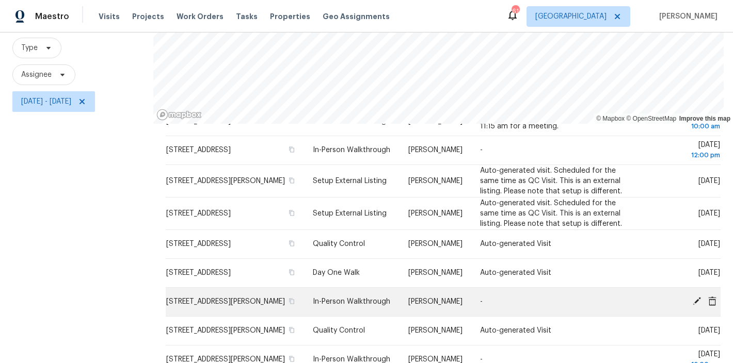
click at [692, 306] on icon at bounding box center [696, 301] width 9 height 9
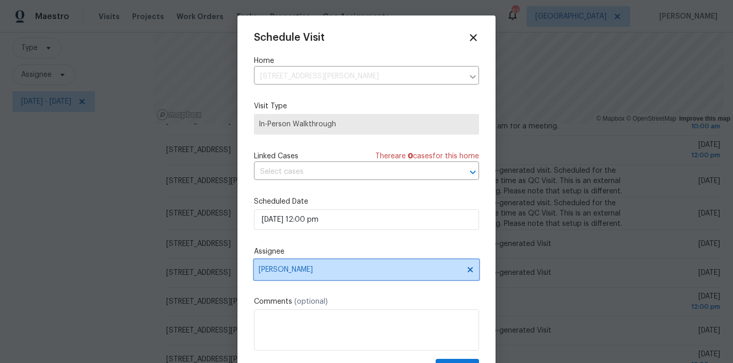
click at [293, 266] on span "Wayne Putnam" at bounding box center [366, 270] width 225 height 21
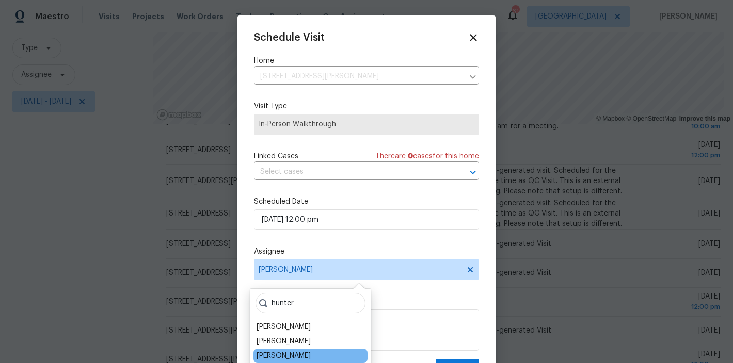
type input "hunter"
click at [309, 356] on div "Hunter Anderson" at bounding box center [284, 356] width 54 height 10
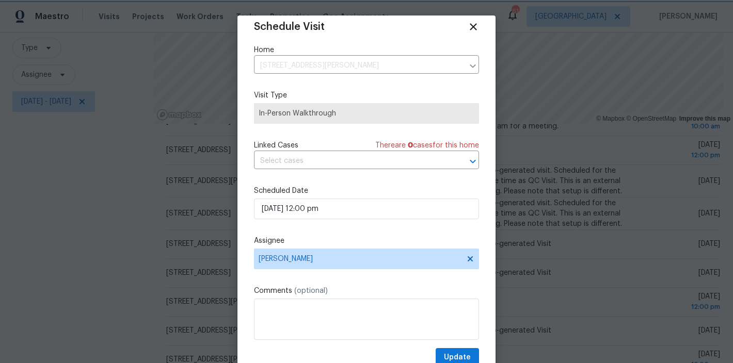
scroll to position [19, 0]
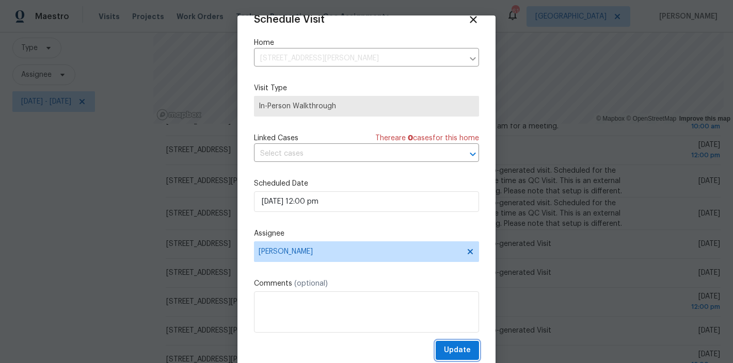
click at [455, 348] on span "Update" at bounding box center [457, 350] width 27 height 13
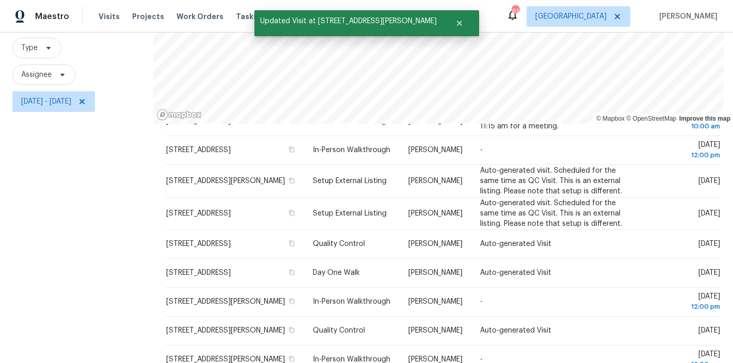
click at [93, 296] on div "Filters Reset ​ Type Assignee Fri, Oct 10 - Fri, Oct 10" at bounding box center [76, 191] width 153 height 445
click at [85, 101] on icon at bounding box center [81, 101] width 5 height 5
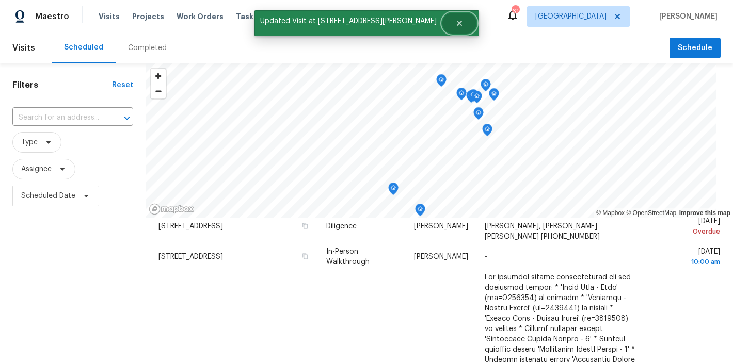
click at [455, 24] on icon "Close" at bounding box center [459, 23] width 8 height 8
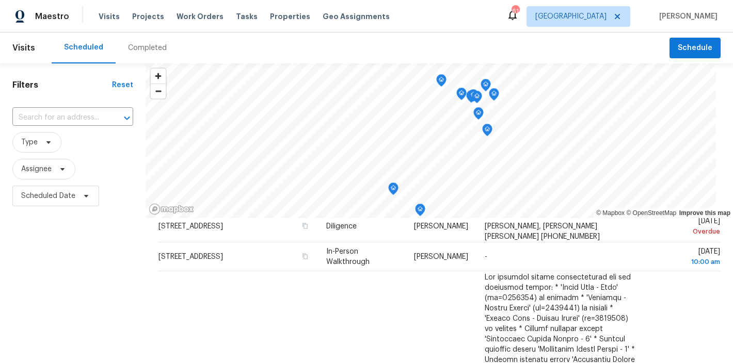
click at [460, 17] on div "Maestro Visits Projects Work Orders Tasks Properties Geo Assignments 61 Raleigh…" at bounding box center [366, 16] width 733 height 33
click at [85, 270] on div "Filters Reset ​ Type Assignee Scheduled Date" at bounding box center [73, 285] width 146 height 445
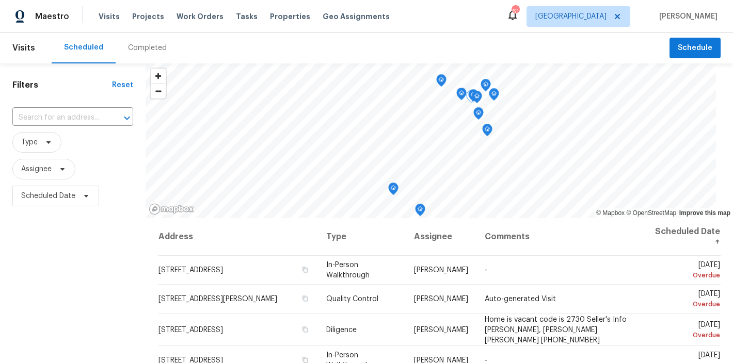
click at [97, 299] on div "Filters Reset ​ Type Assignee Scheduled Date" at bounding box center [73, 285] width 146 height 445
click at [496, 22] on div "Maestro Visits Projects Work Orders Tasks Properties Geo Assignments 61 Raleigh…" at bounding box center [366, 16] width 733 height 33
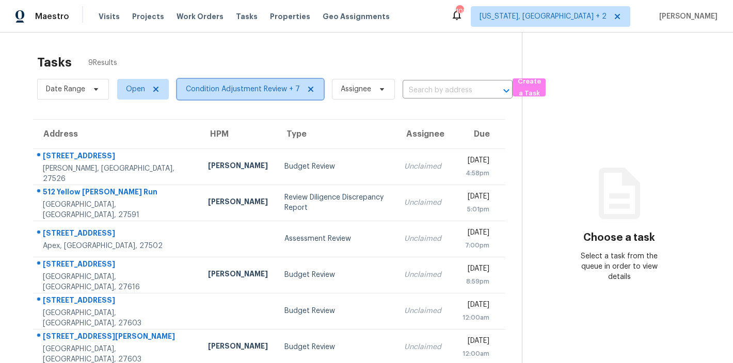
click at [236, 85] on span "Condition Adjustment Review + 7" at bounding box center [243, 89] width 114 height 10
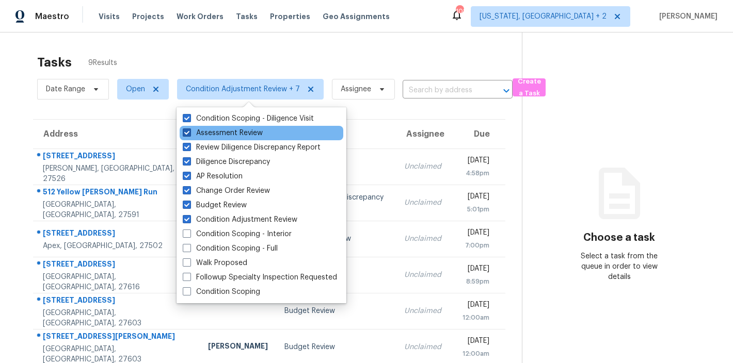
click at [213, 136] on label "Assessment Review" at bounding box center [223, 133] width 80 height 10
click at [189, 135] on input "Assessment Review" at bounding box center [186, 131] width 7 height 7
checkbox input "false"
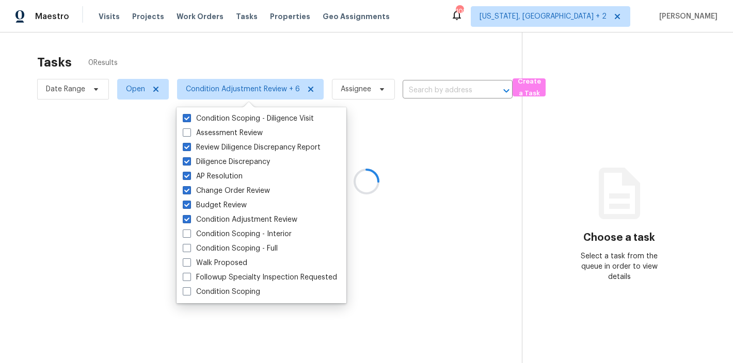
click at [285, 49] on div at bounding box center [366, 181] width 733 height 363
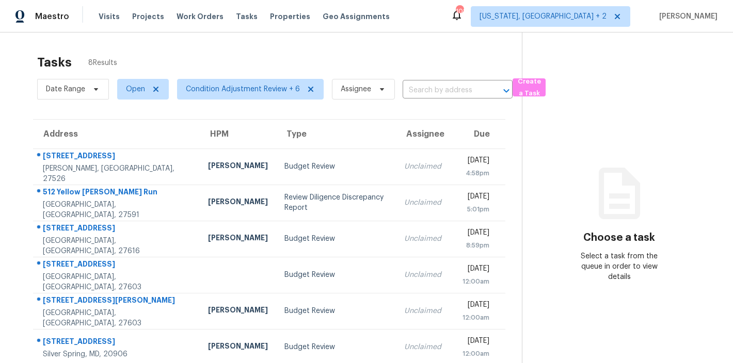
click at [21, 148] on div "Address HPM Type Assignee Due 3000 Adencrest Pl Fuquay Varina, NC, 27526 Wayne …" at bounding box center [269, 278] width 505 height 319
click at [346, 68] on div "Tasks 8 Results" at bounding box center [279, 62] width 485 height 27
click at [25, 202] on div "Address HPM Type Assignee Due 3000 Adencrest Pl Fuquay Varina, NC, 27526 Wayne …" at bounding box center [269, 278] width 505 height 319
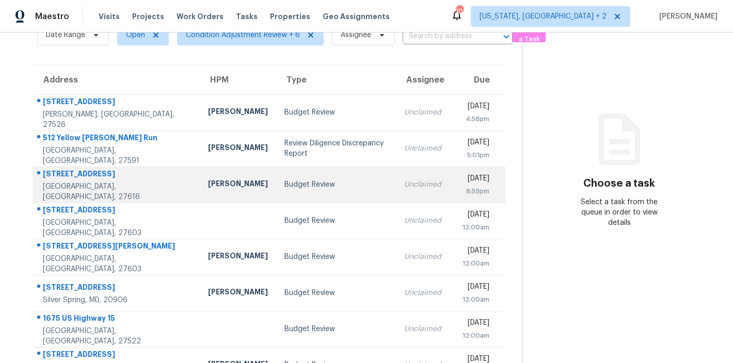
scroll to position [62, 0]
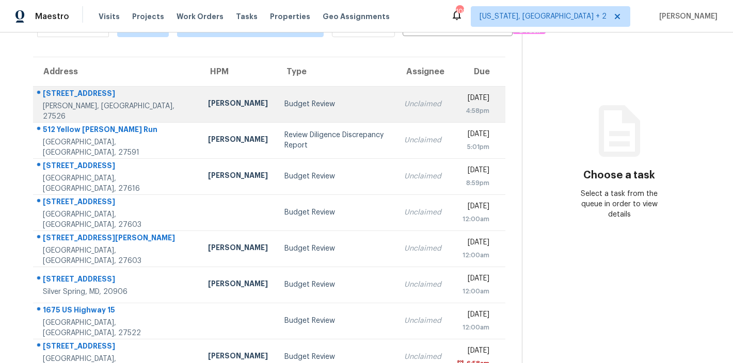
click at [293, 98] on td "Budget Review" at bounding box center [336, 104] width 120 height 36
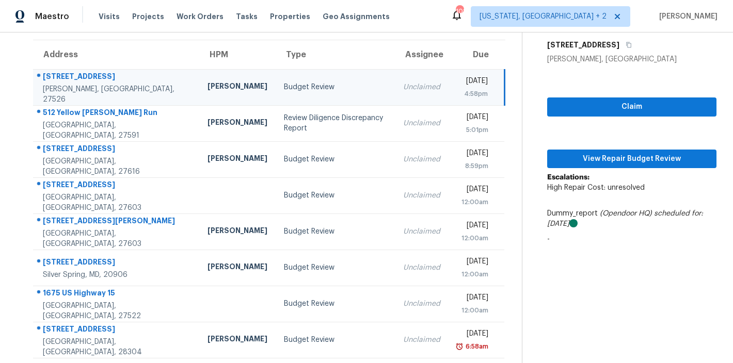
scroll to position [90, 0]
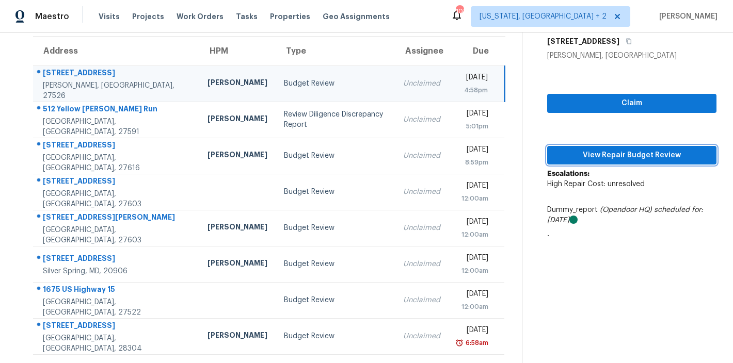
click at [616, 149] on span "View Repair Budget Review" at bounding box center [631, 155] width 153 height 13
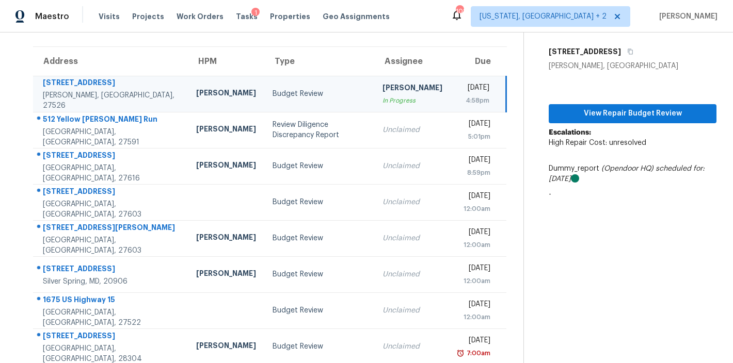
scroll to position [0, 0]
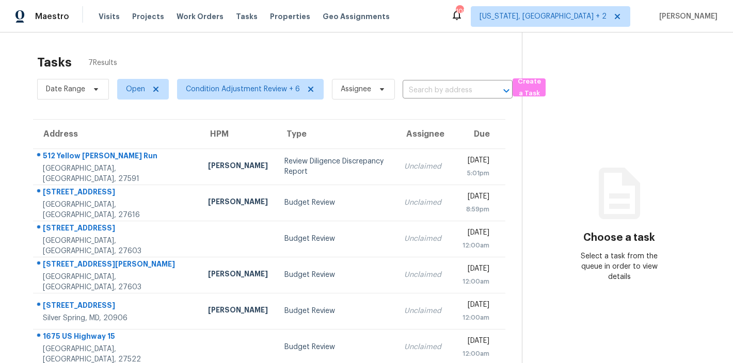
click at [421, 42] on div "Tasks 7 Results Date Range Open Condition Adjustment Review + 6 Assignee ​ Crea…" at bounding box center [366, 222] width 733 height 378
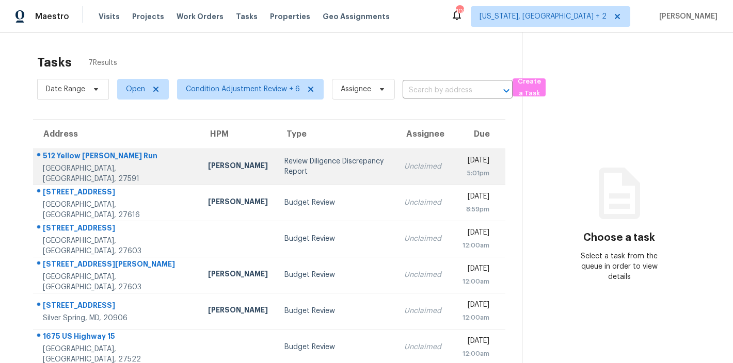
click at [284, 170] on div "Review Diligence Discrepancy Report" at bounding box center [335, 166] width 103 height 21
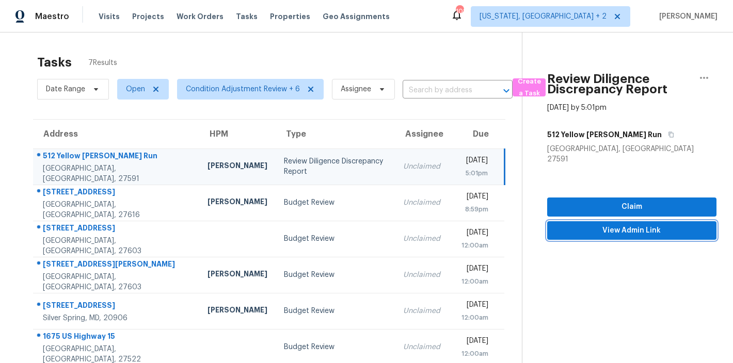
click at [624, 225] on span "View Admin Link" at bounding box center [631, 231] width 153 height 13
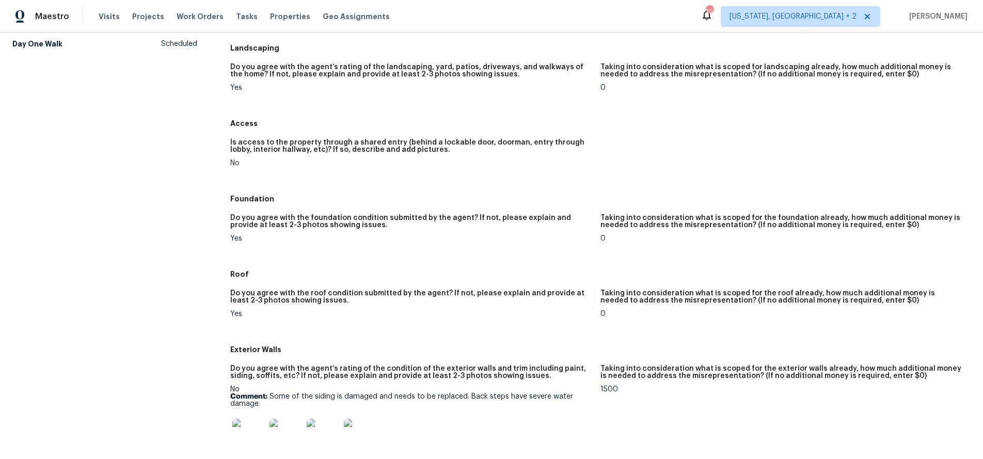
scroll to position [218, 0]
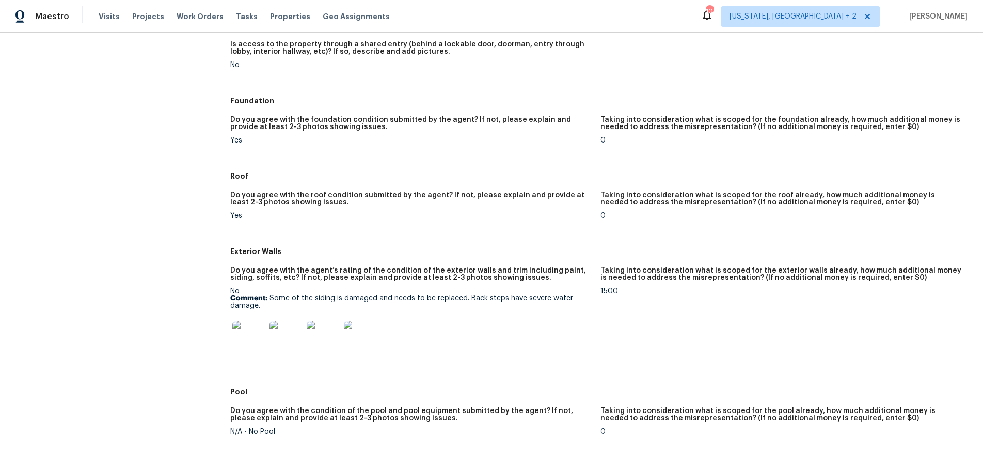
click at [242, 343] on img at bounding box center [248, 337] width 33 height 33
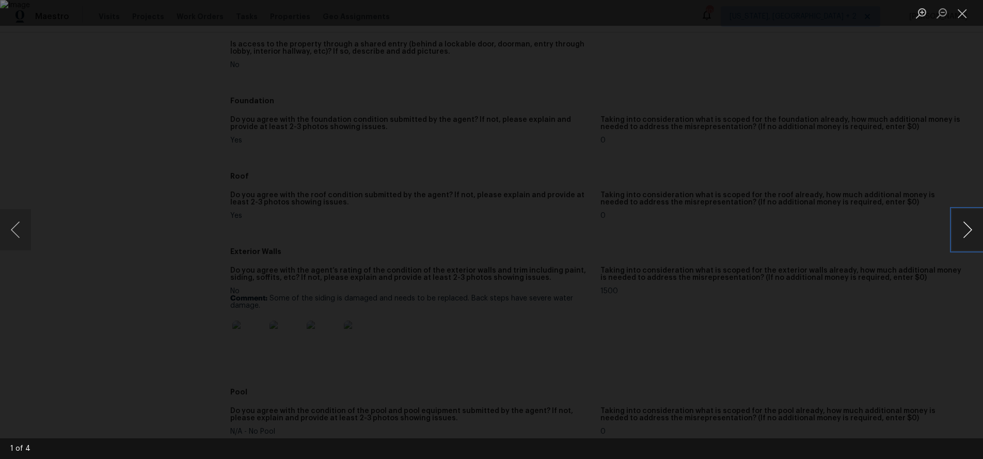
click at [732, 233] on button "Next image" at bounding box center [967, 229] width 31 height 41
click at [732, 10] on button "Close lightbox" at bounding box center [962, 13] width 21 height 18
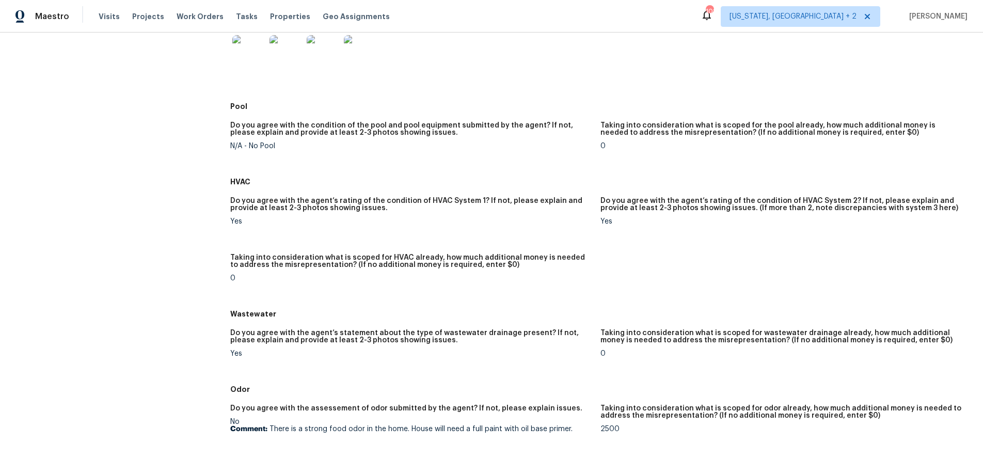
scroll to position [468, 0]
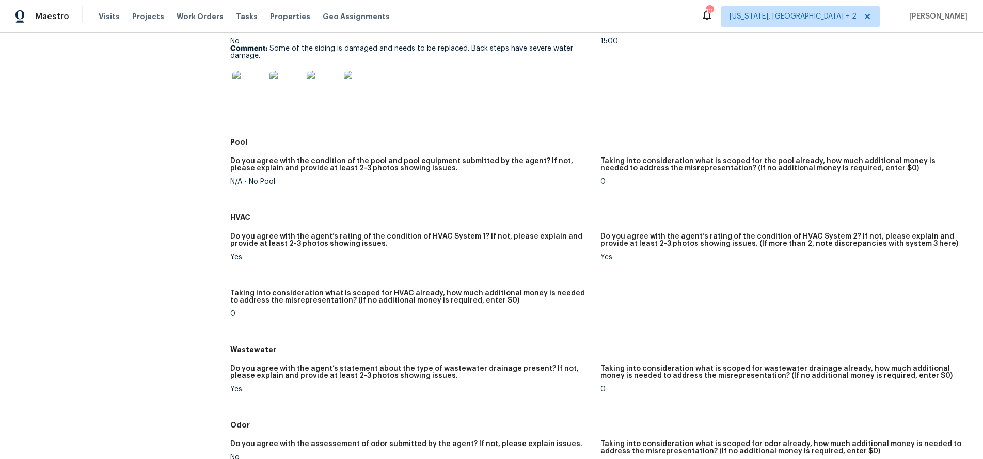
click at [542, 14] on div "Maestro Visits Projects Work Orders Tasks Properties Geo Assignments 102 Washin…" at bounding box center [491, 16] width 983 height 33
